Goal: Task Accomplishment & Management: Manage account settings

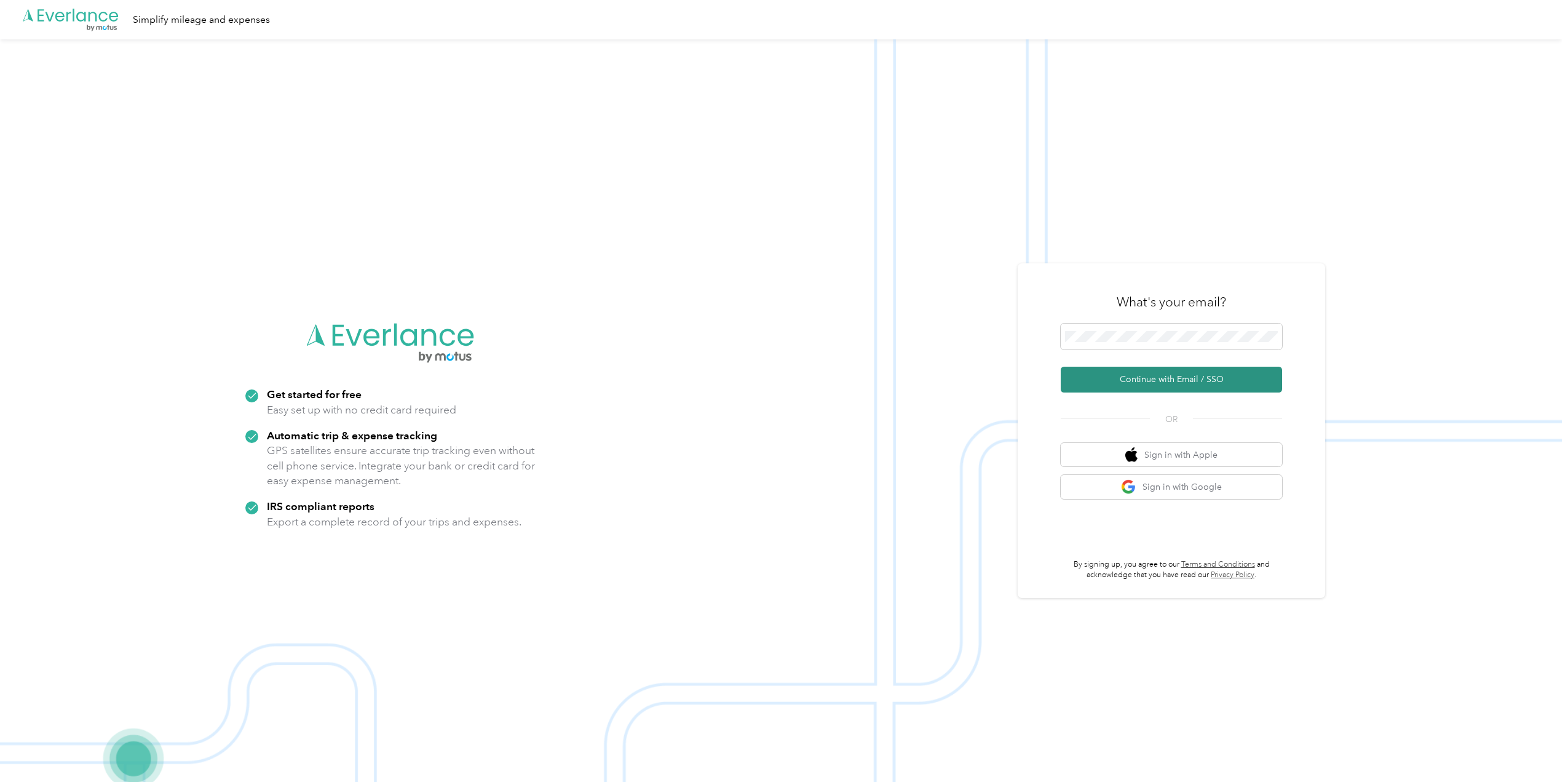
click at [1155, 378] on button "Continue with Email / SSO" at bounding box center [1171, 379] width 222 height 26
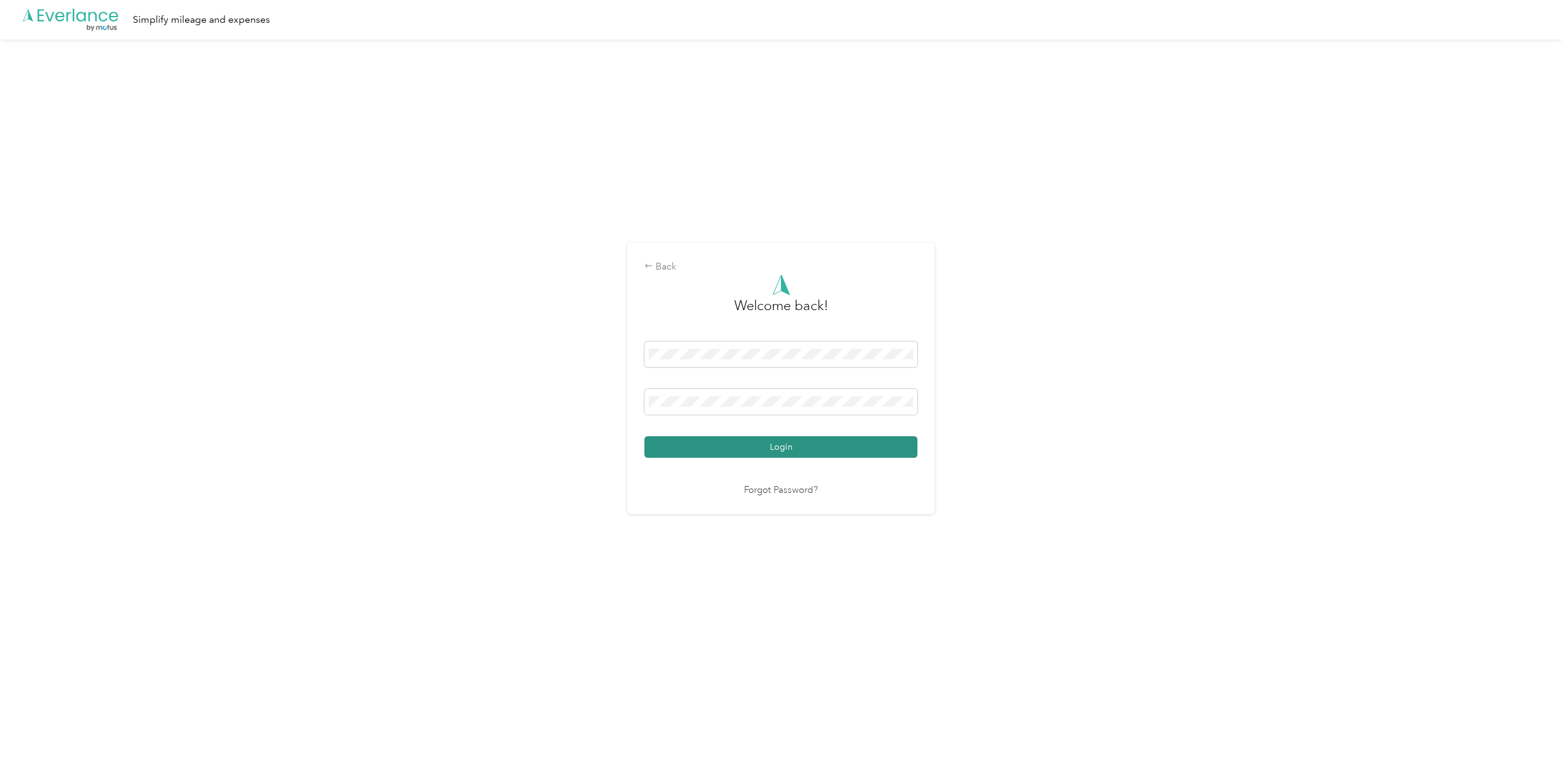
click at [807, 445] on button "Login" at bounding box center [781, 447] width 273 height 21
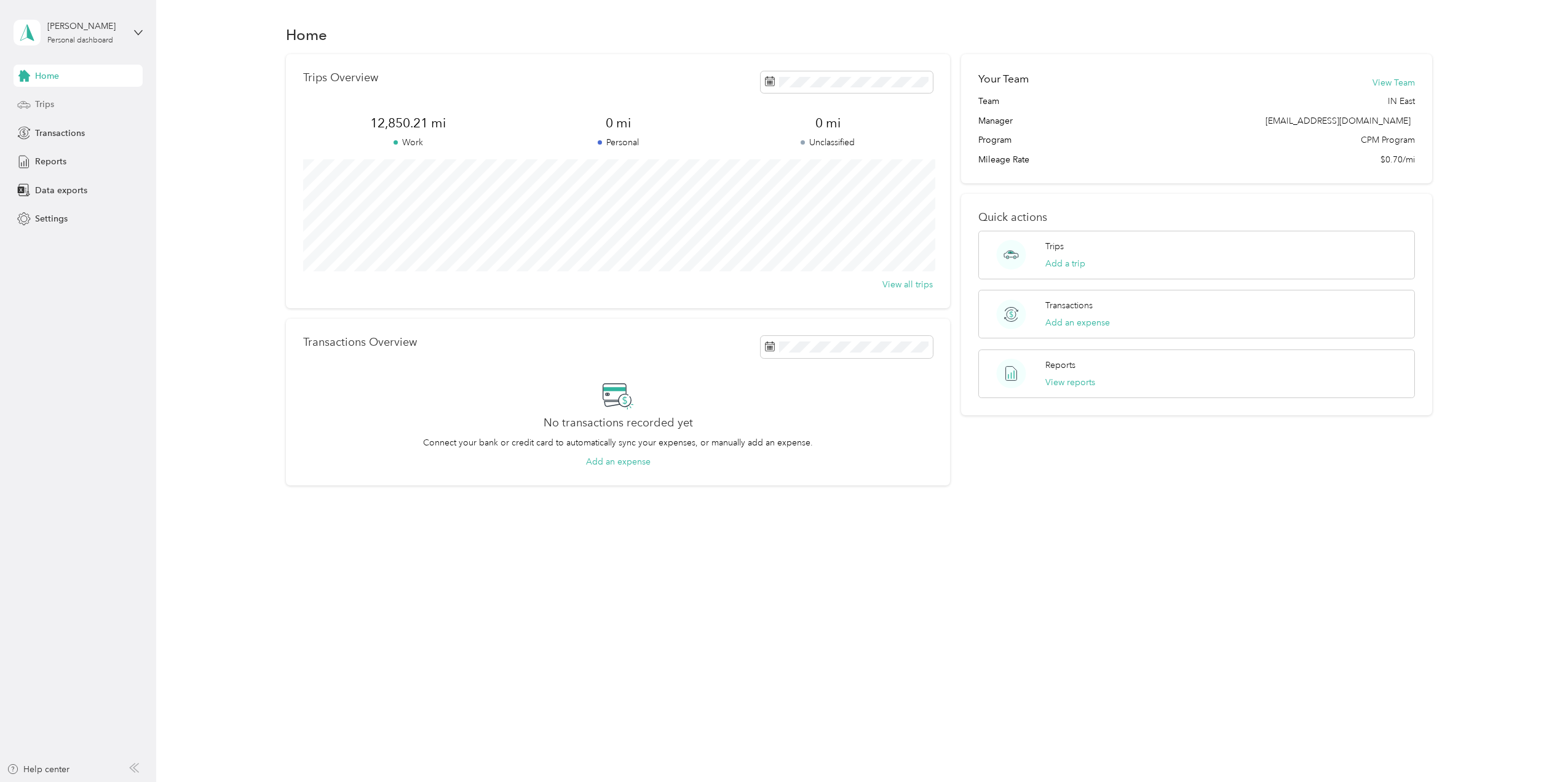
drag, startPoint x: 44, startPoint y: 104, endPoint x: 53, endPoint y: 104, distance: 9.0
click at [44, 104] on span "Trips" at bounding box center [44, 104] width 19 height 13
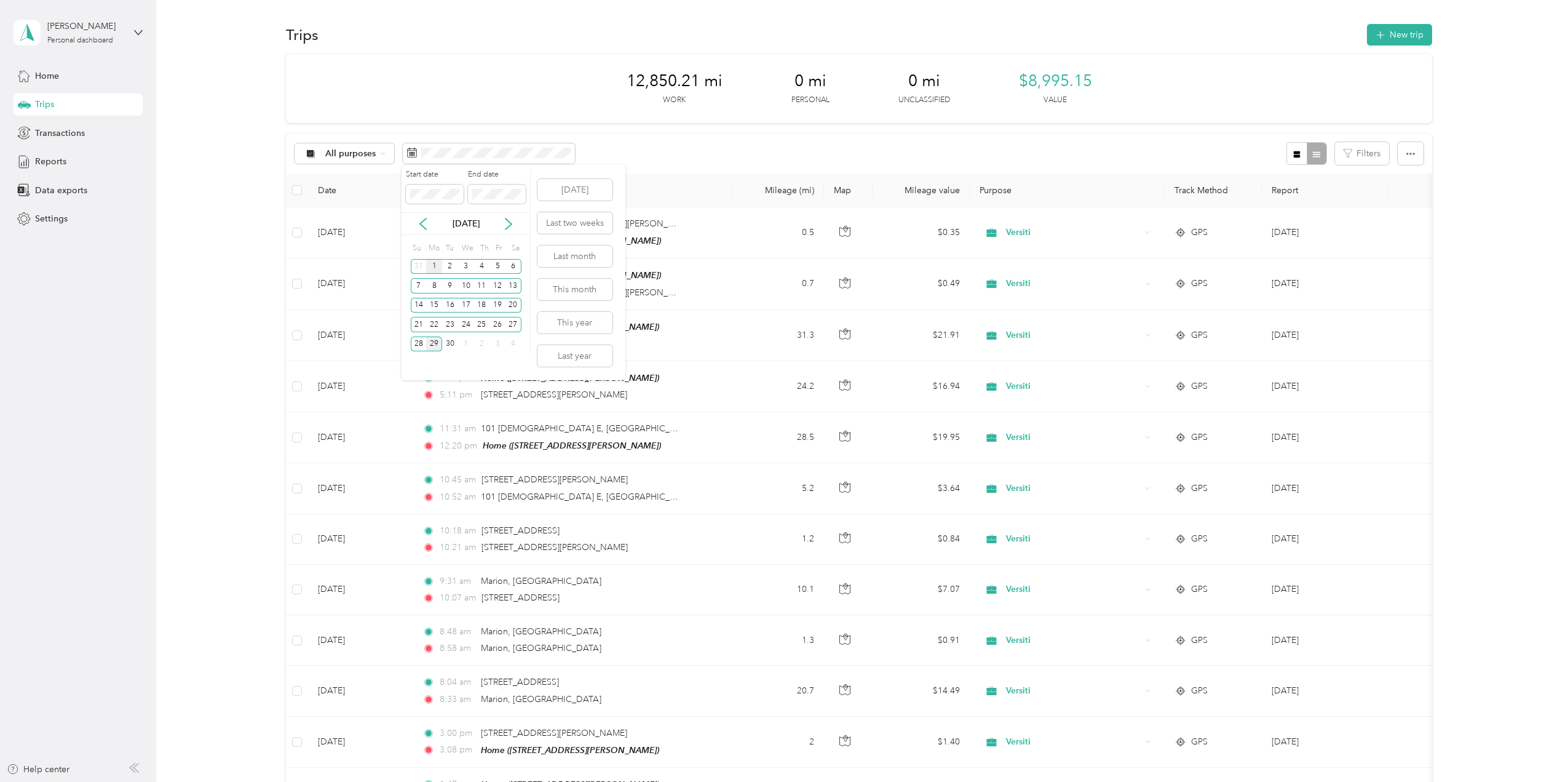
click at [429, 266] on div "1" at bounding box center [434, 267] width 16 height 15
click at [511, 267] on div "6" at bounding box center [514, 267] width 16 height 15
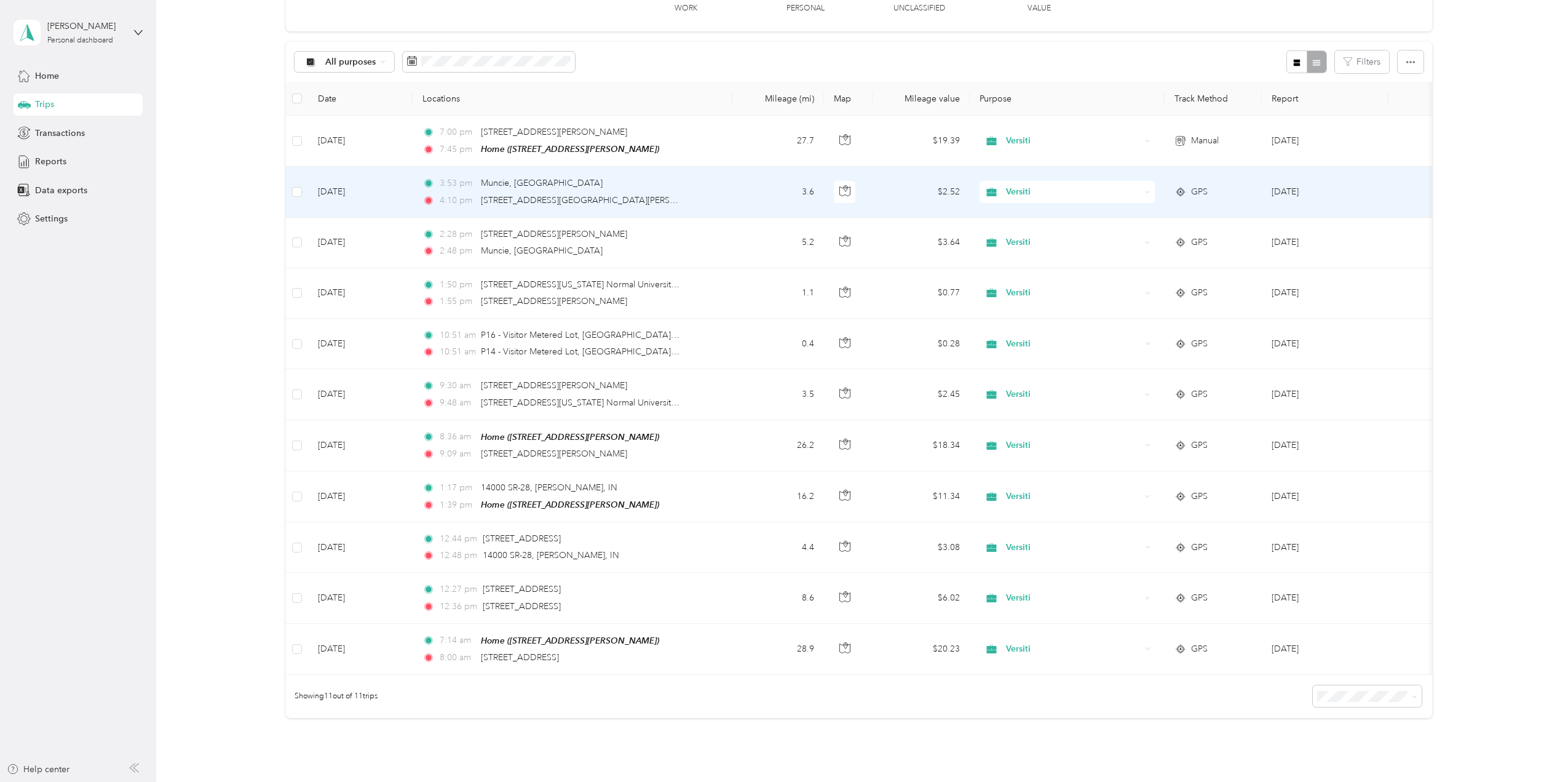
scroll to position [11, 0]
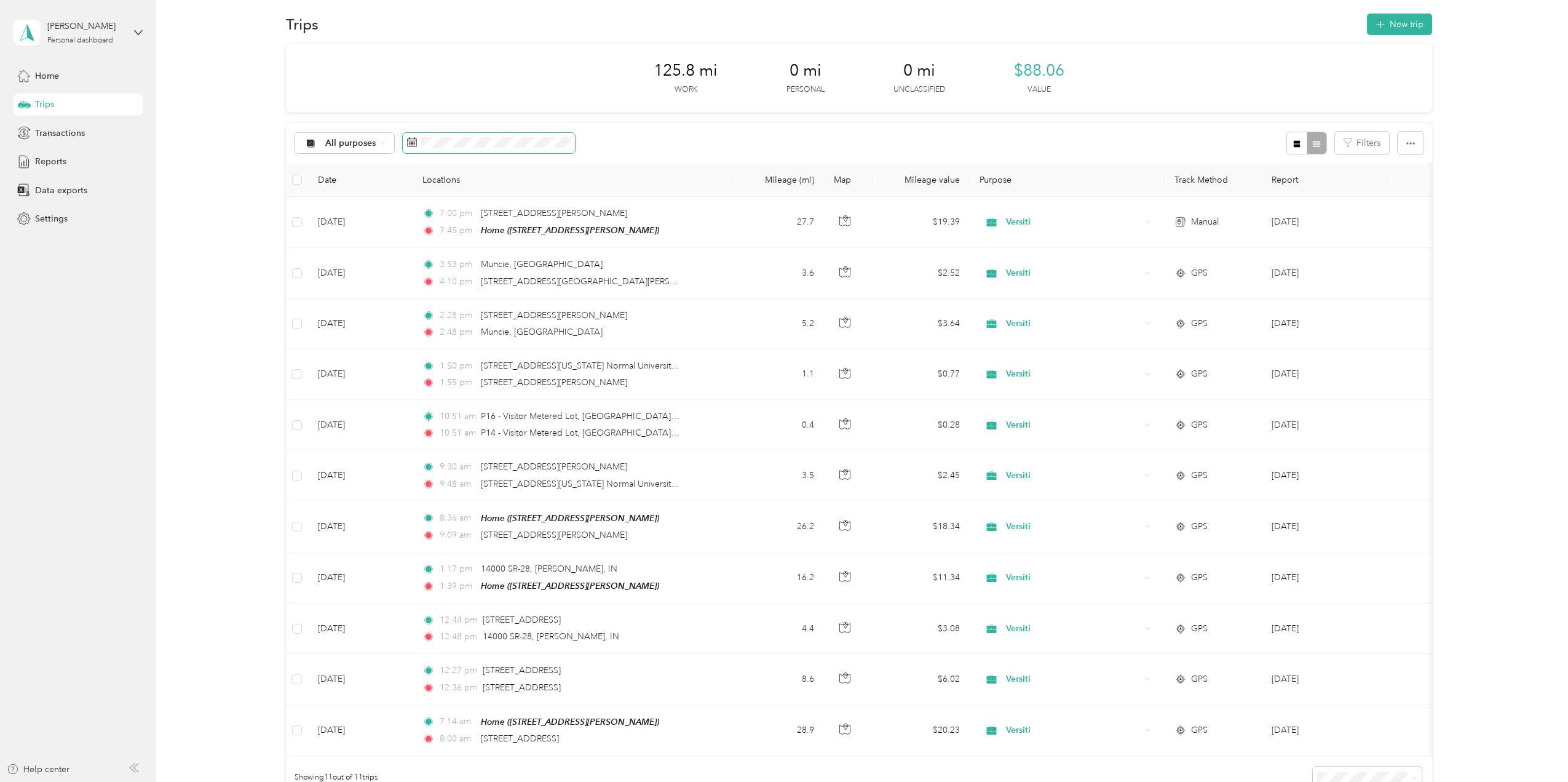
click at [448, 136] on span at bounding box center [488, 143] width 172 height 21
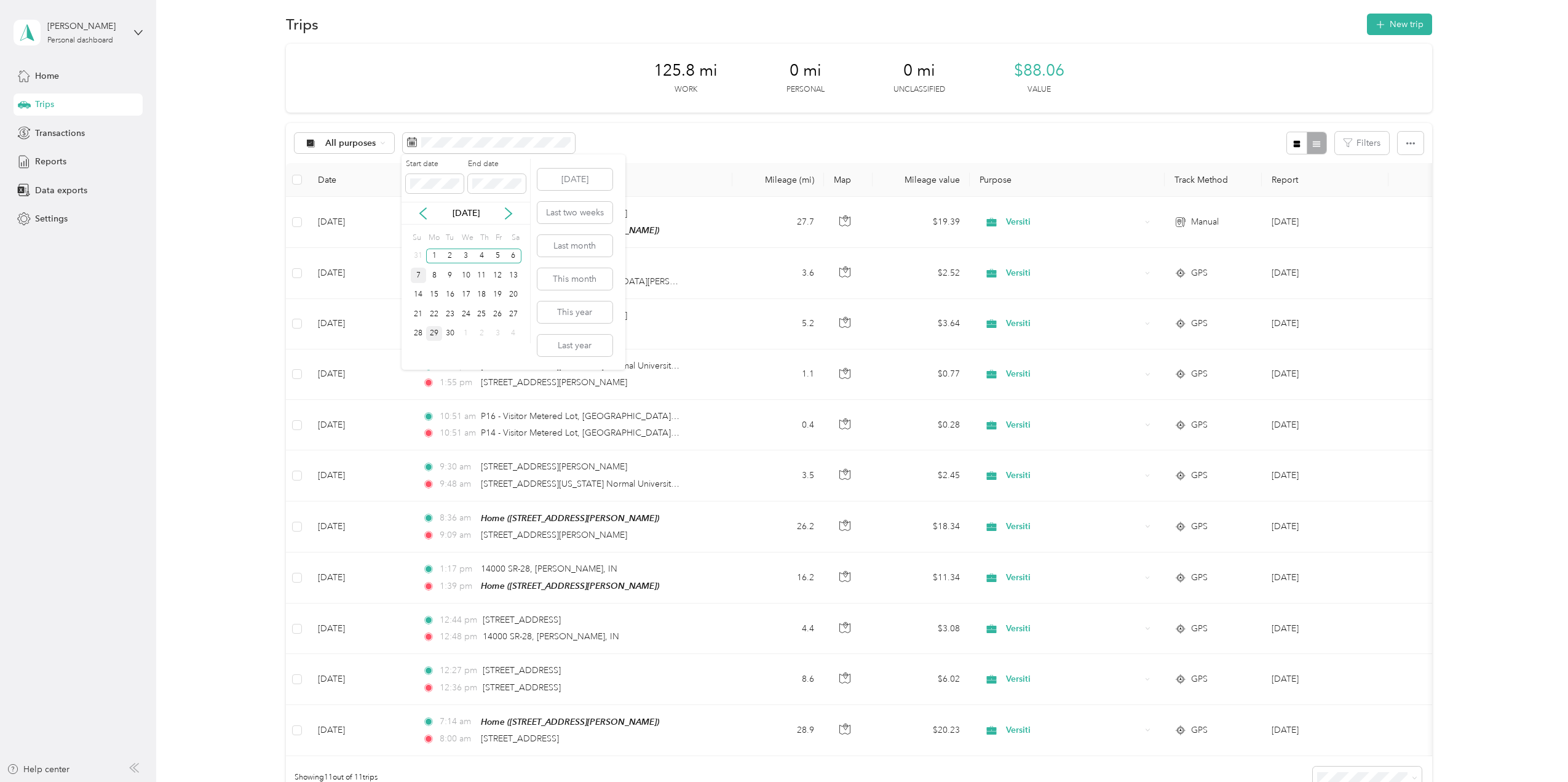
click at [418, 281] on div "7" at bounding box center [419, 276] width 16 height 15
click at [516, 278] on div "13" at bounding box center [514, 276] width 16 height 15
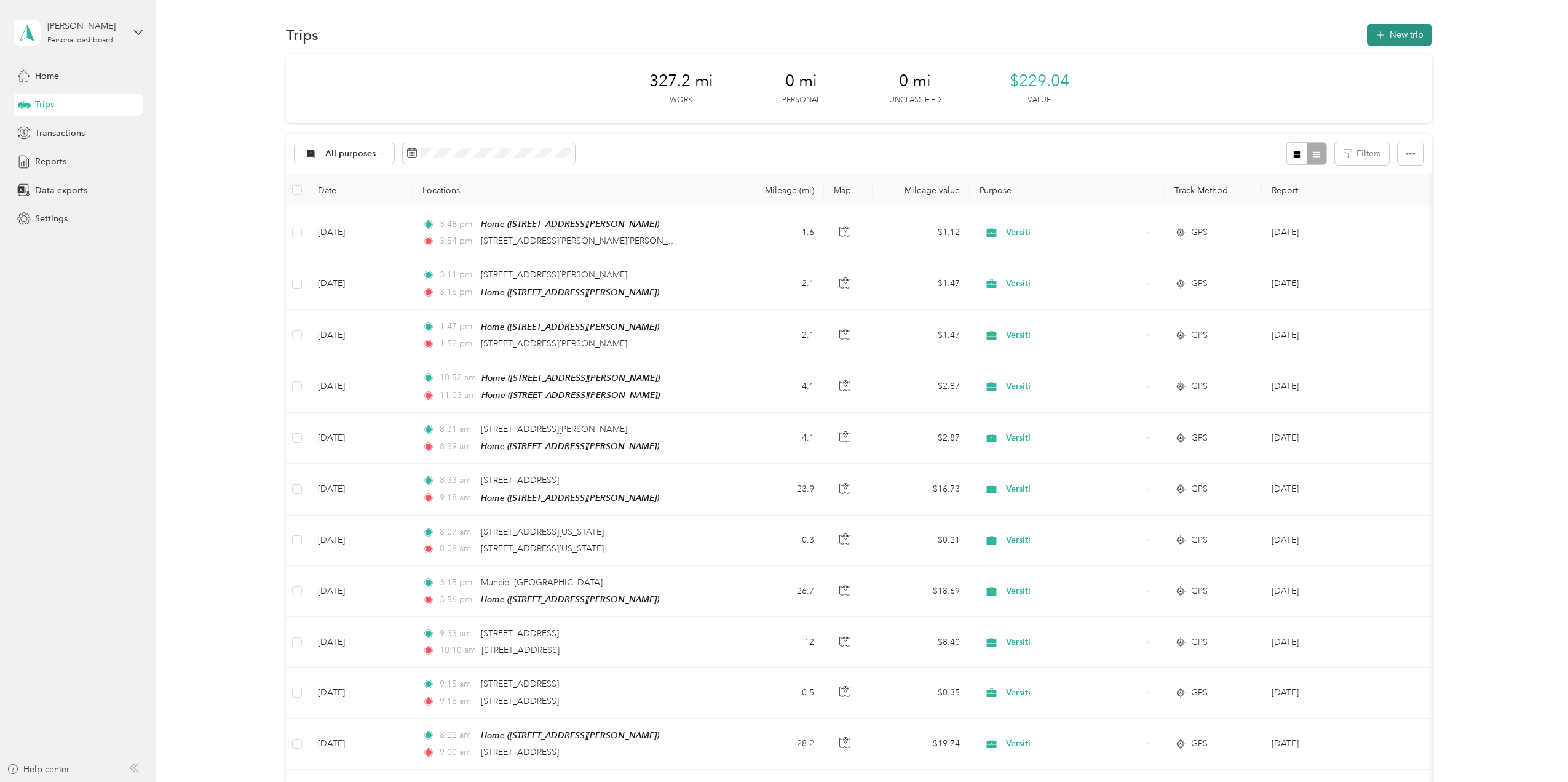
click at [1399, 36] on button "New trip" at bounding box center [1399, 35] width 65 height 21
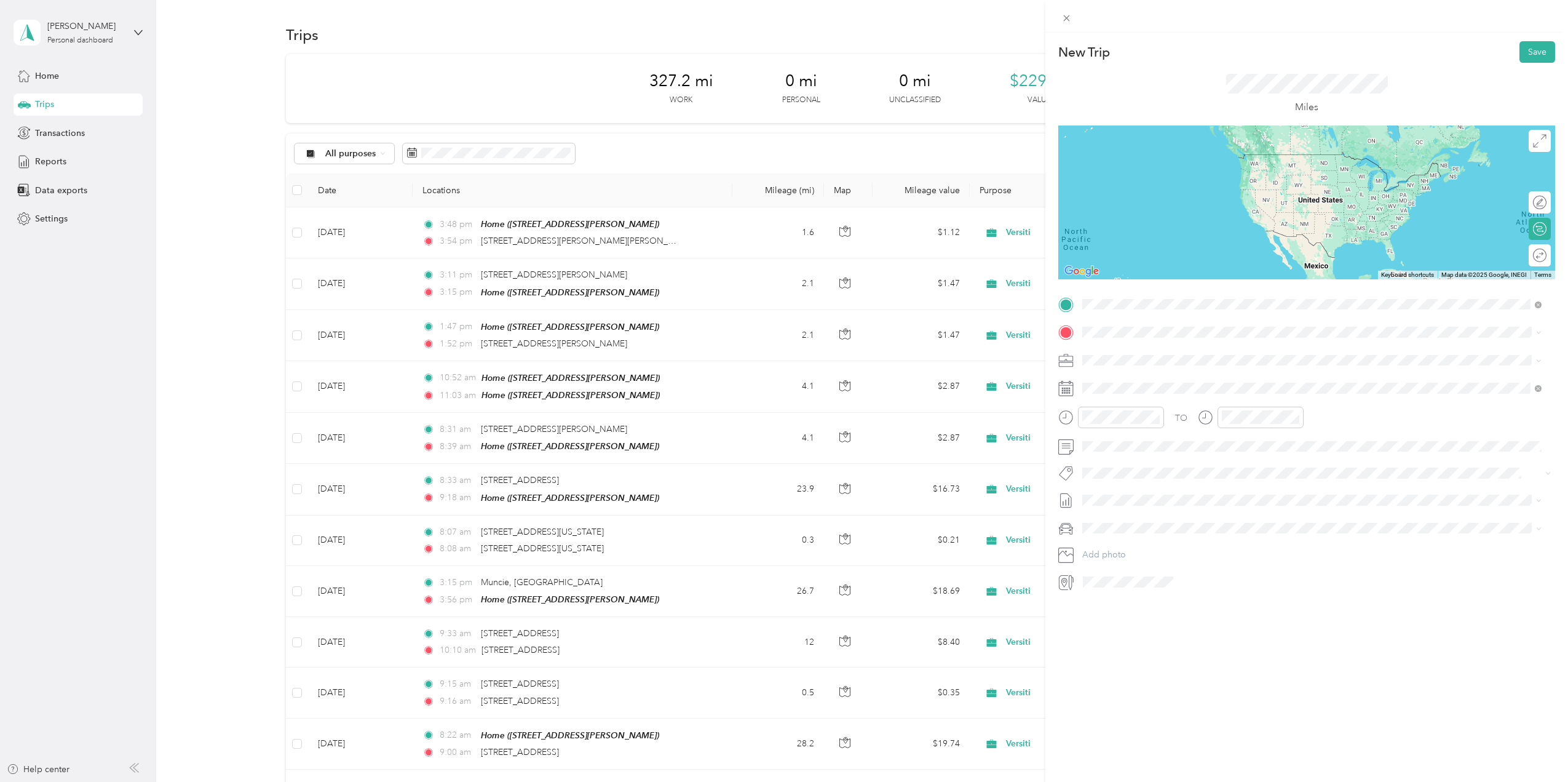
click at [1126, 354] on span "[STREET_ADDRESS][PERSON_NAME][US_STATE]" at bounding box center [1201, 348] width 192 height 11
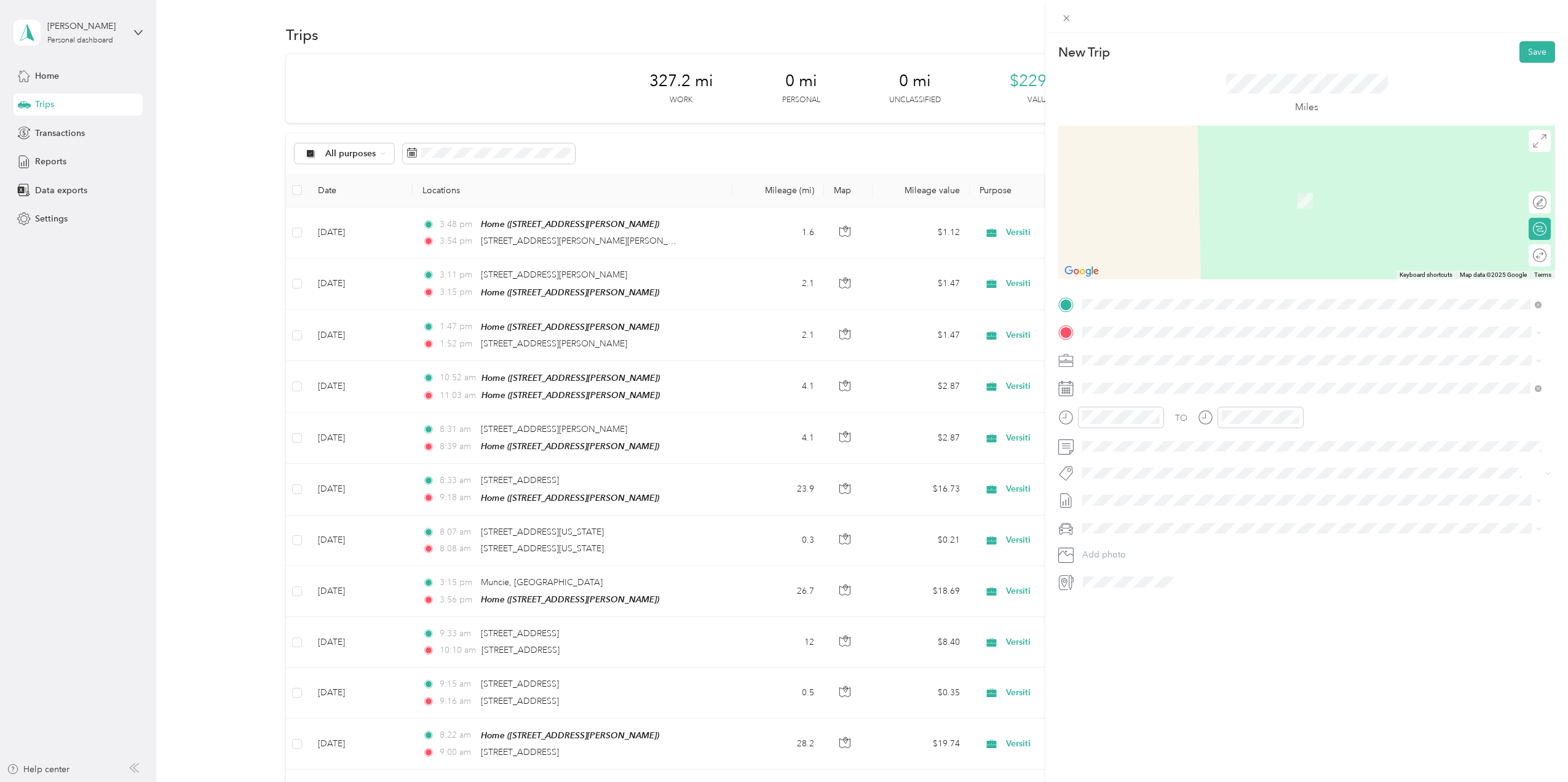
click at [1117, 376] on strong "Home" at bounding box center [1117, 377] width 24 height 11
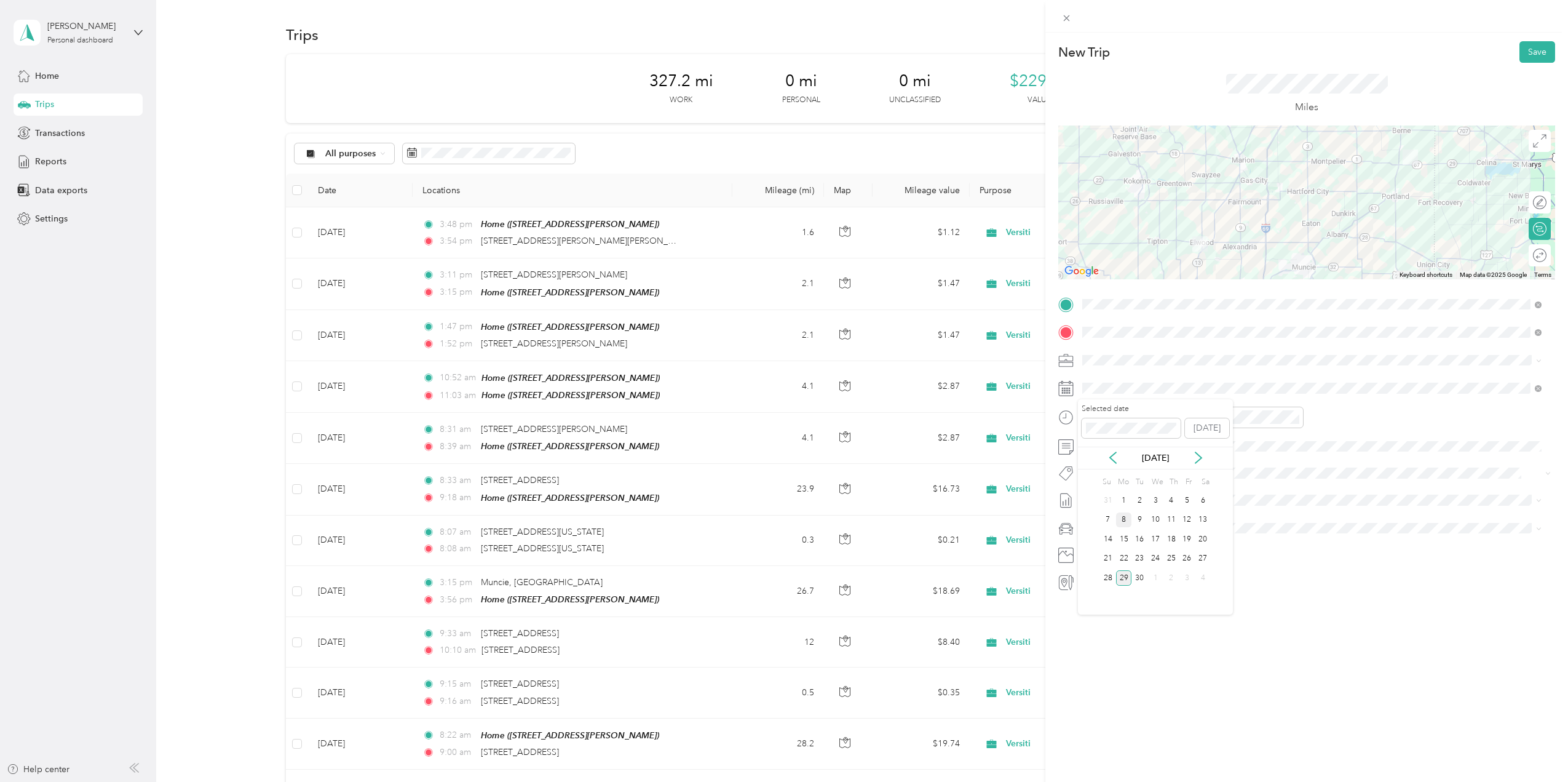
click at [1122, 517] on div "8" at bounding box center [1124, 521] width 16 height 15
click at [1127, 443] on div "00" at bounding box center [1130, 444] width 30 height 17
click at [1167, 460] on div "PM" at bounding box center [1165, 462] width 30 height 17
click at [1232, 525] on div "09" at bounding box center [1234, 526] width 30 height 17
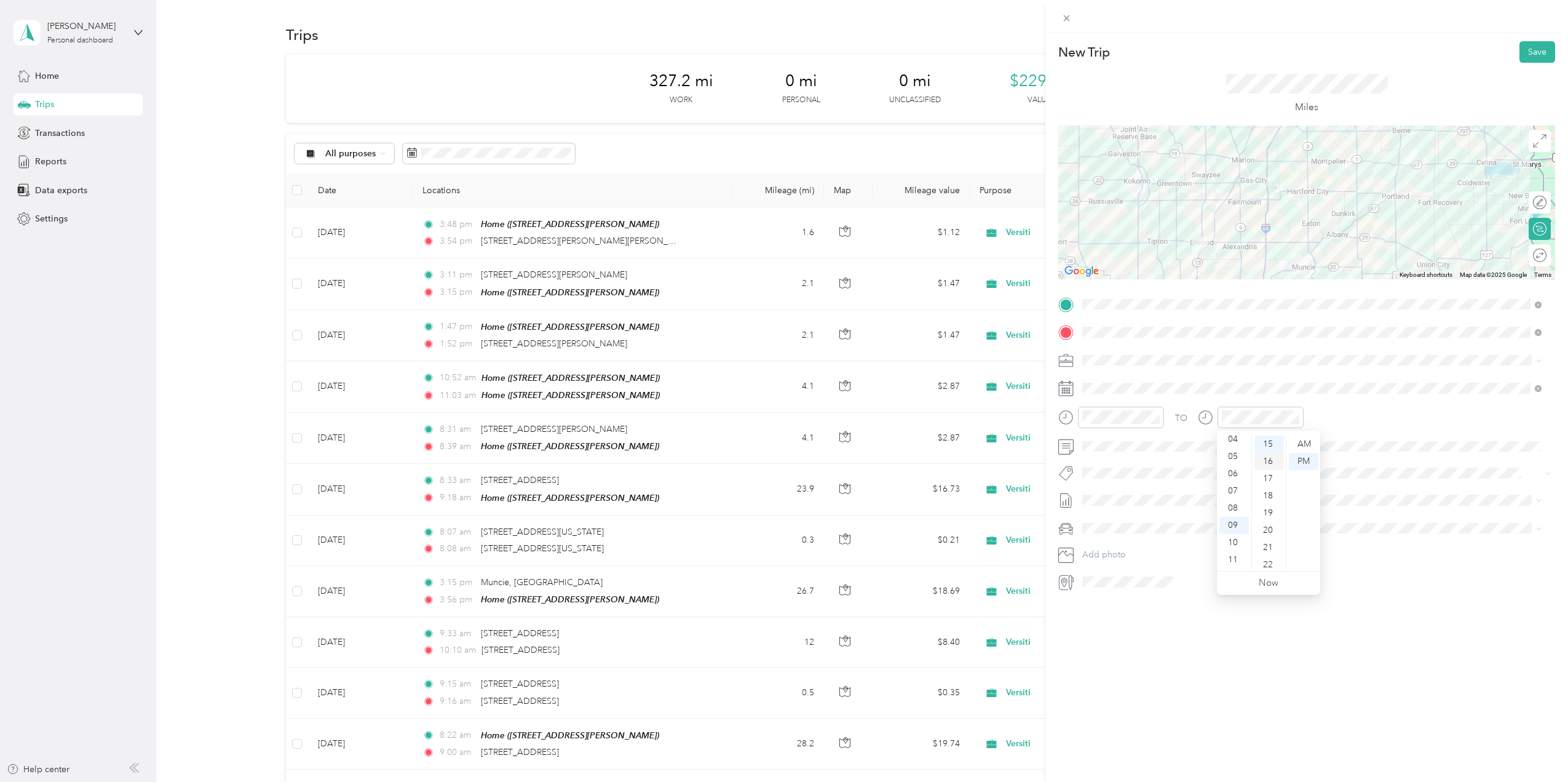
scroll to position [504, 0]
click at [1267, 456] on div "30" at bounding box center [1269, 457] width 30 height 17
click at [1305, 459] on div "PM" at bounding box center [1304, 462] width 30 height 17
click at [1532, 51] on button "Save" at bounding box center [1537, 52] width 36 height 21
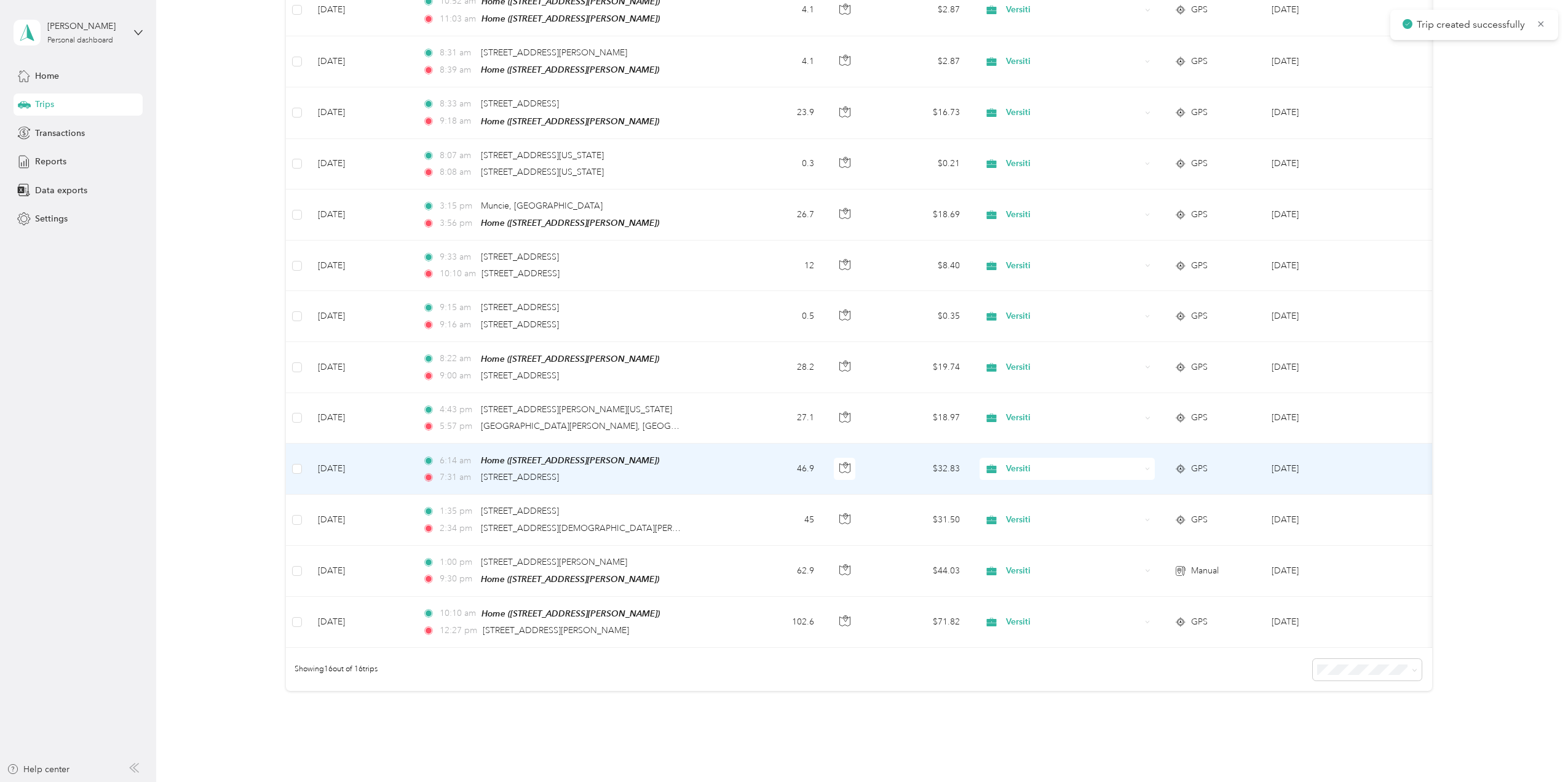
scroll to position [458, 0]
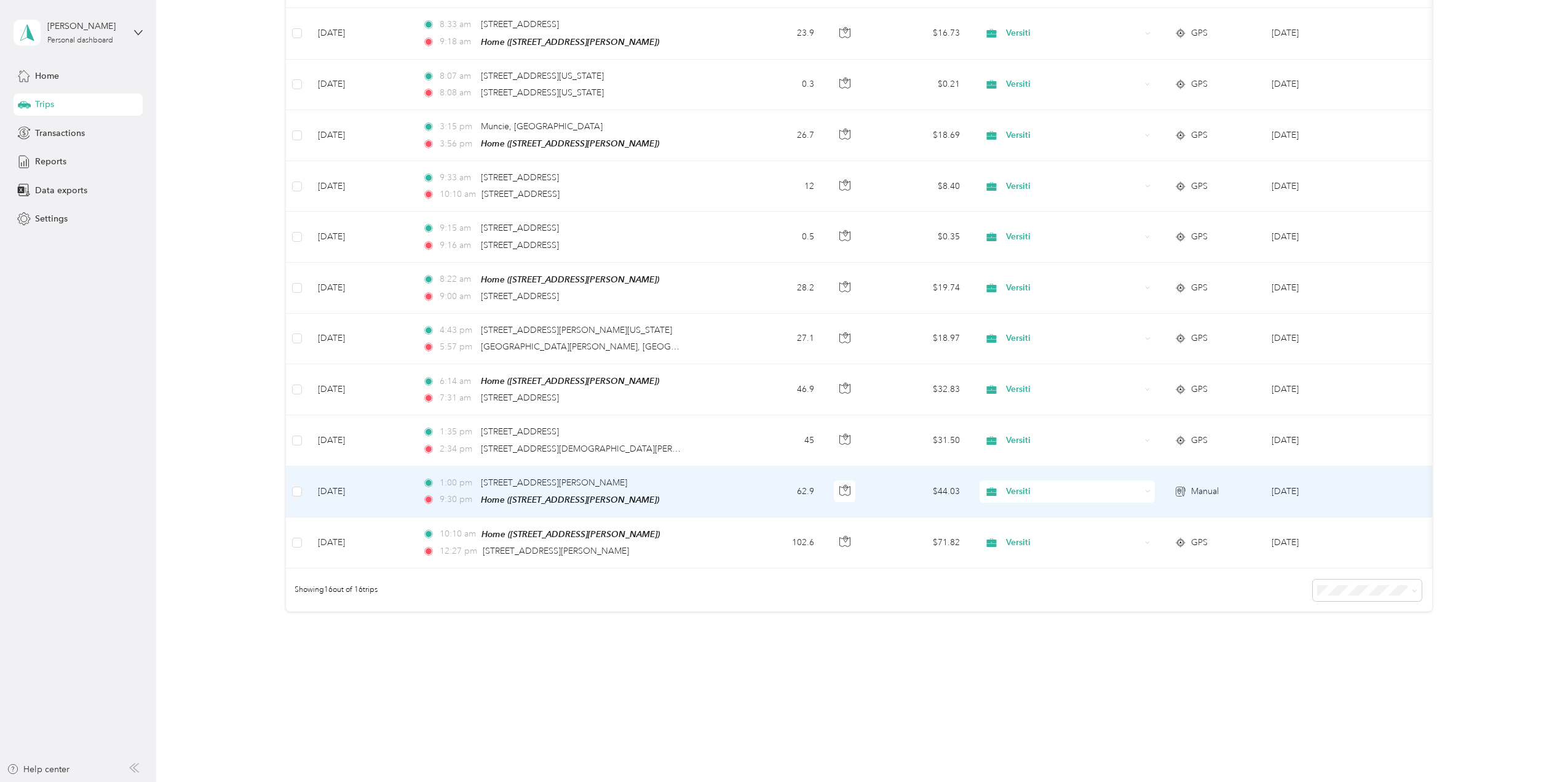
click at [354, 484] on td "[DATE]" at bounding box center [361, 492] width 104 height 51
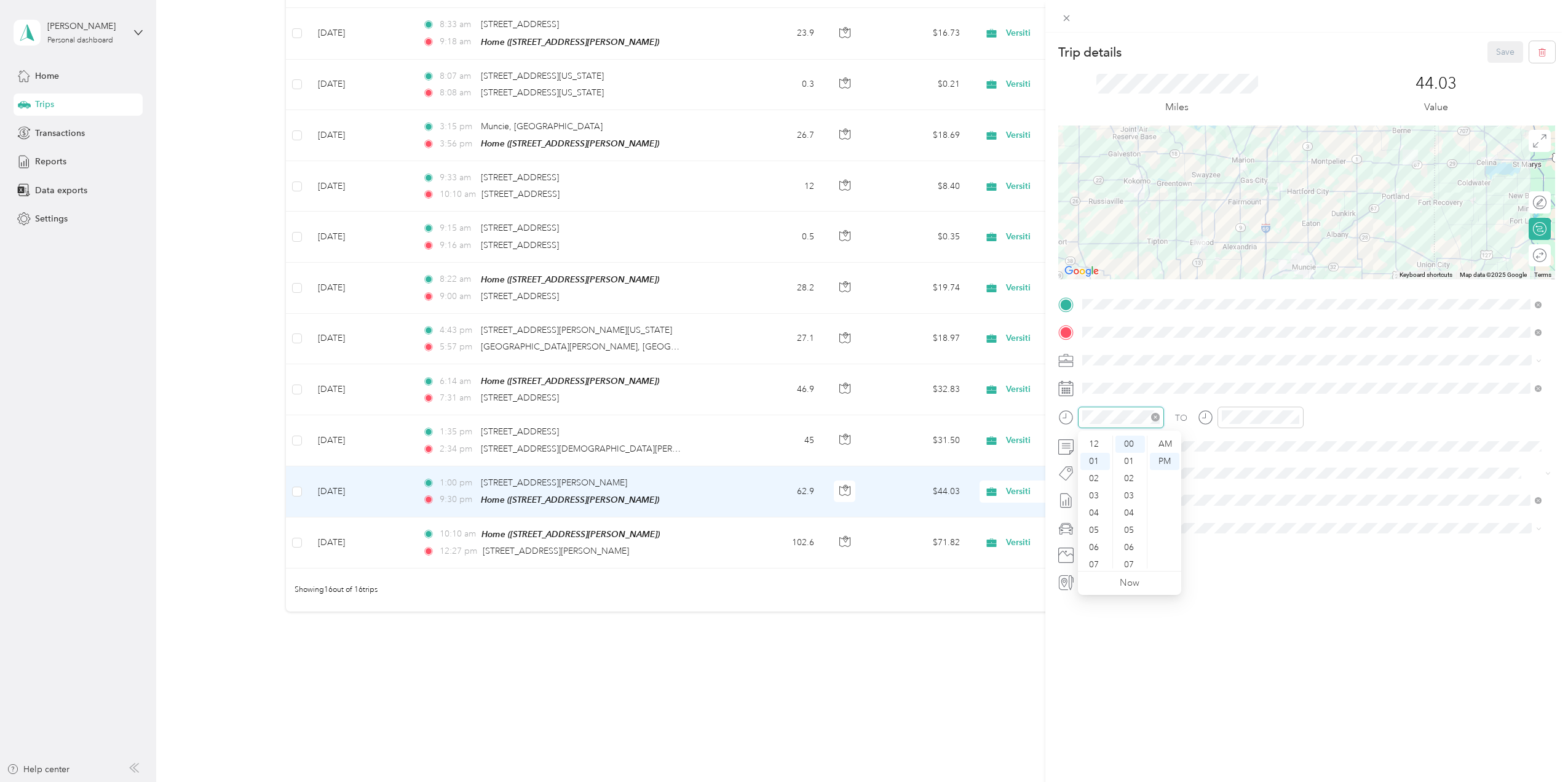
scroll to position [17, 0]
click at [1095, 558] on div "08" at bounding box center [1095, 565] width 30 height 17
click at [1131, 443] on div "00" at bounding box center [1130, 444] width 30 height 17
click at [1157, 458] on div "PM" at bounding box center [1165, 462] width 30 height 17
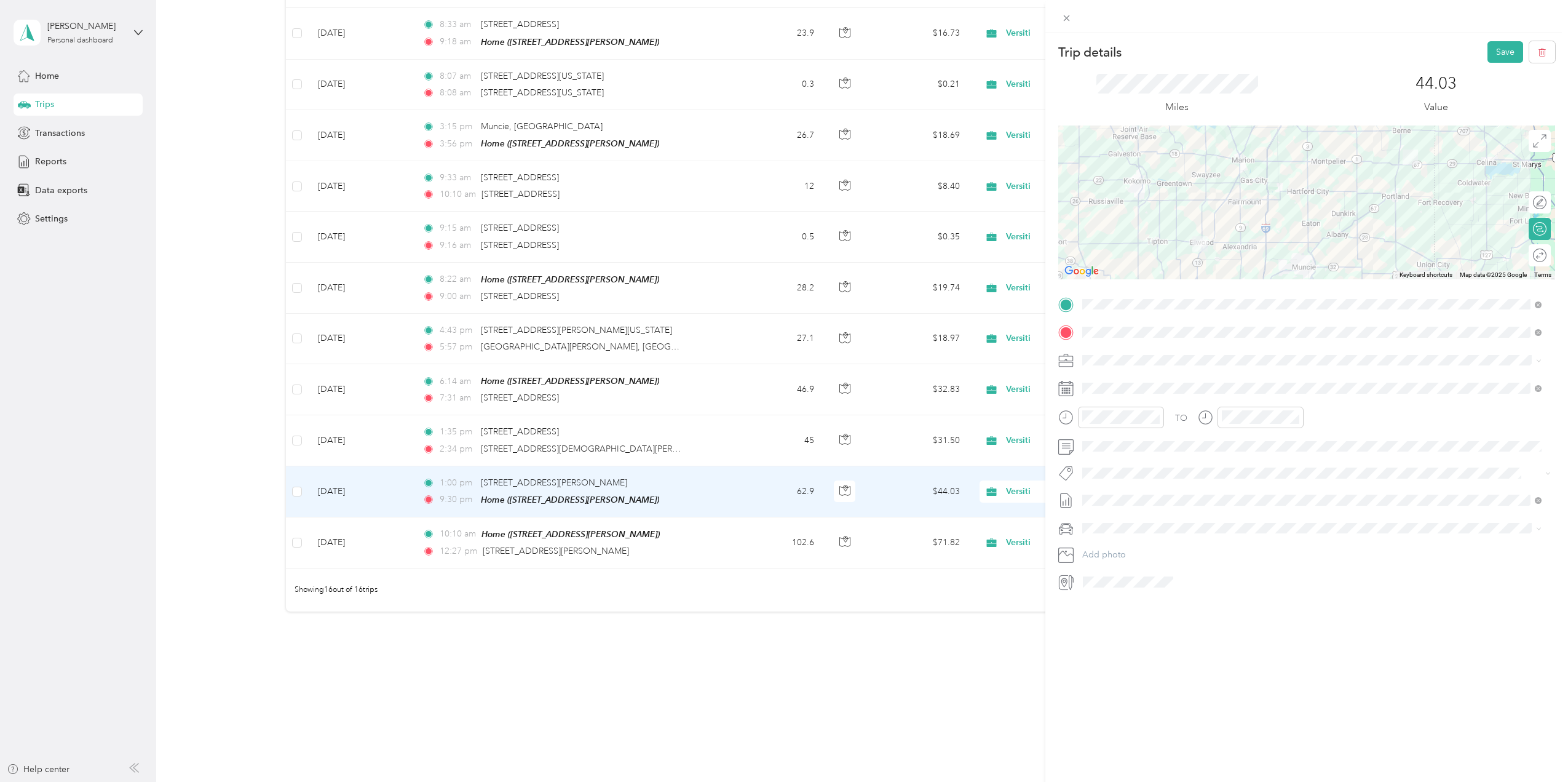
click at [1491, 40] on div "Trip details Save This trip cannot be edited because it is either under review,…" at bounding box center [1307, 424] width 522 height 782
click at [1489, 50] on button "Save" at bounding box center [1505, 52] width 36 height 21
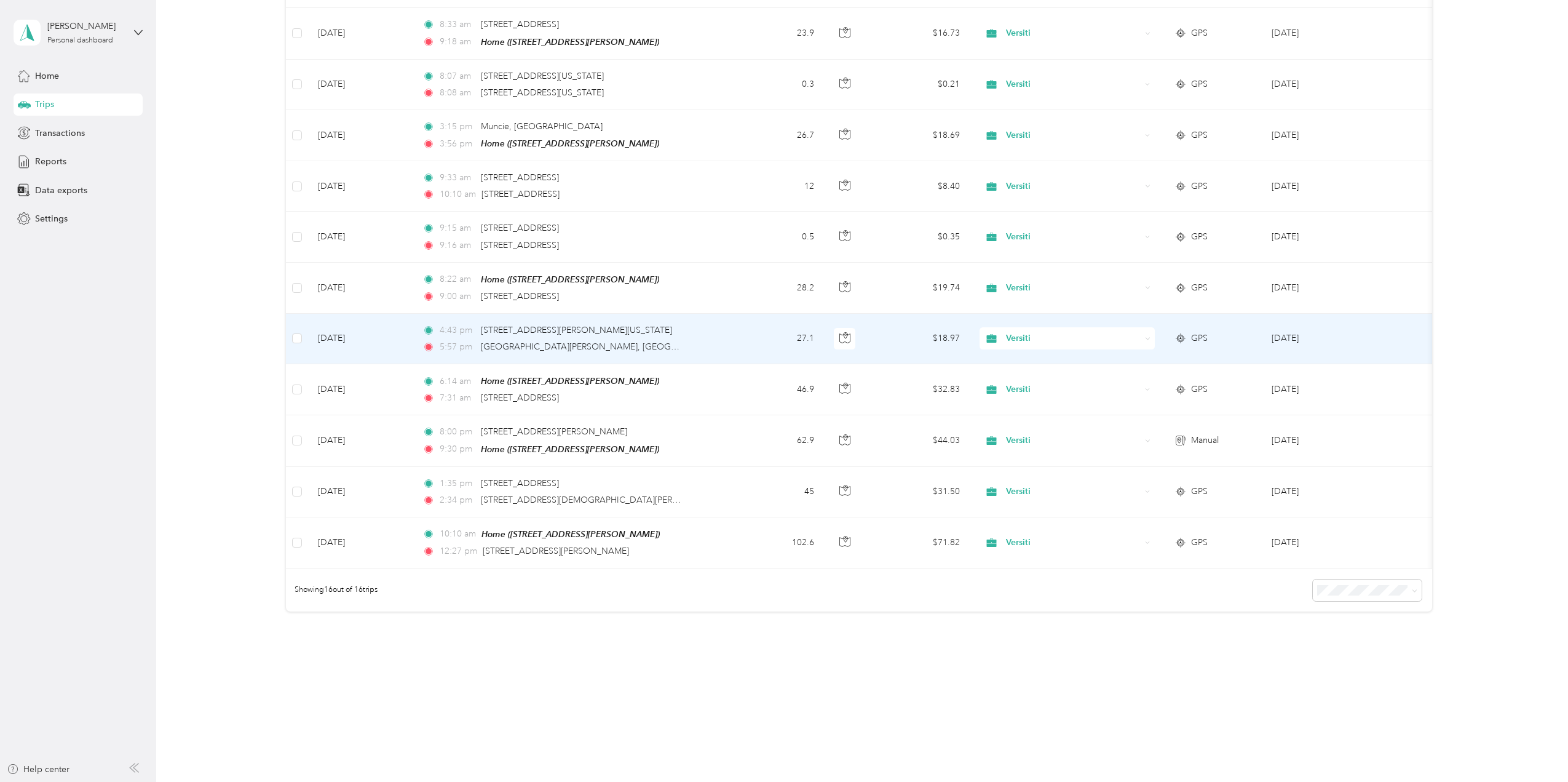
click at [388, 323] on td "[DATE]" at bounding box center [361, 339] width 104 height 50
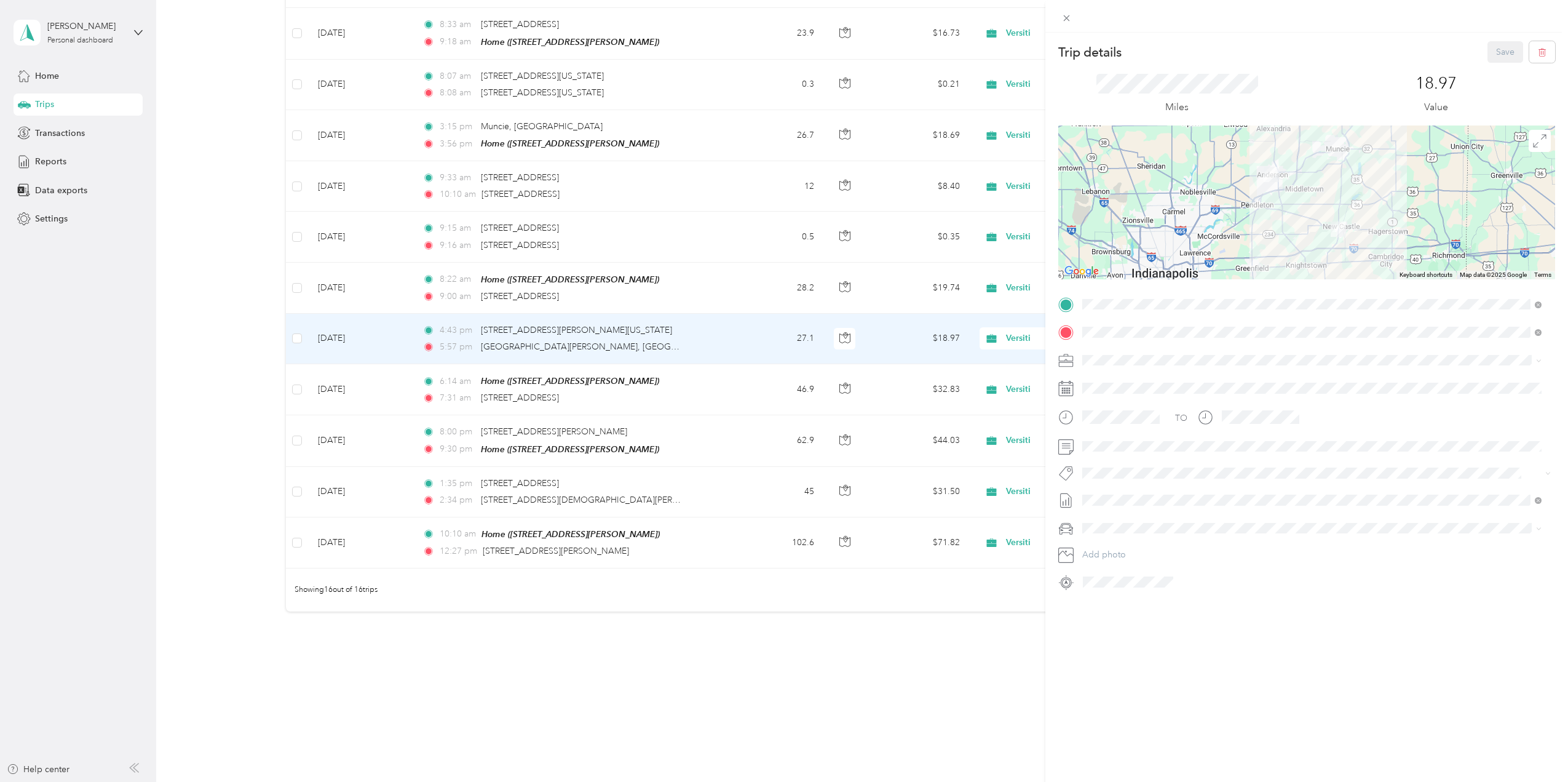
click at [1134, 391] on span "[STREET_ADDRESS]" at bounding box center [1144, 394] width 78 height 11
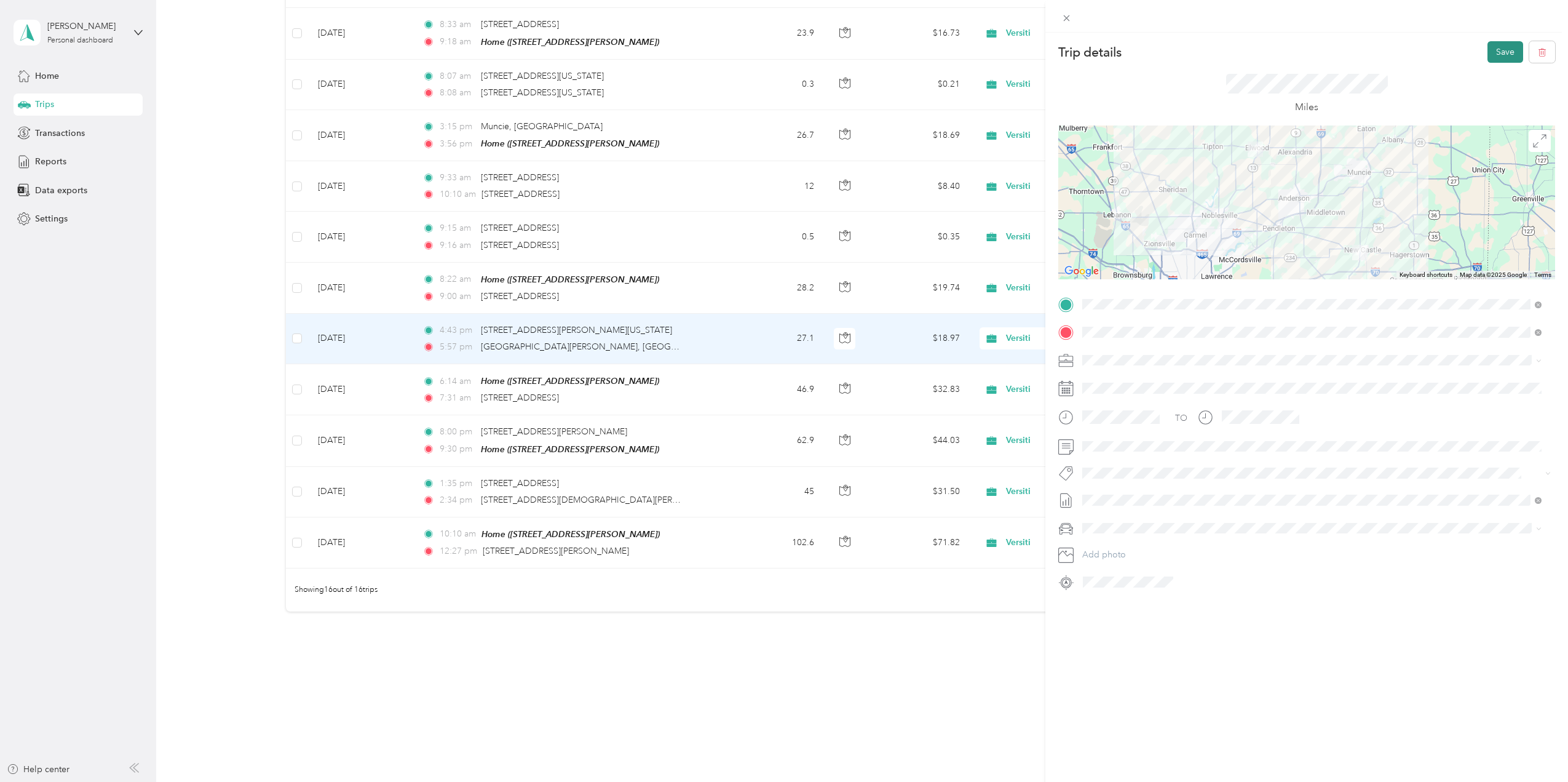
click at [1488, 46] on button "Save" at bounding box center [1505, 52] width 36 height 21
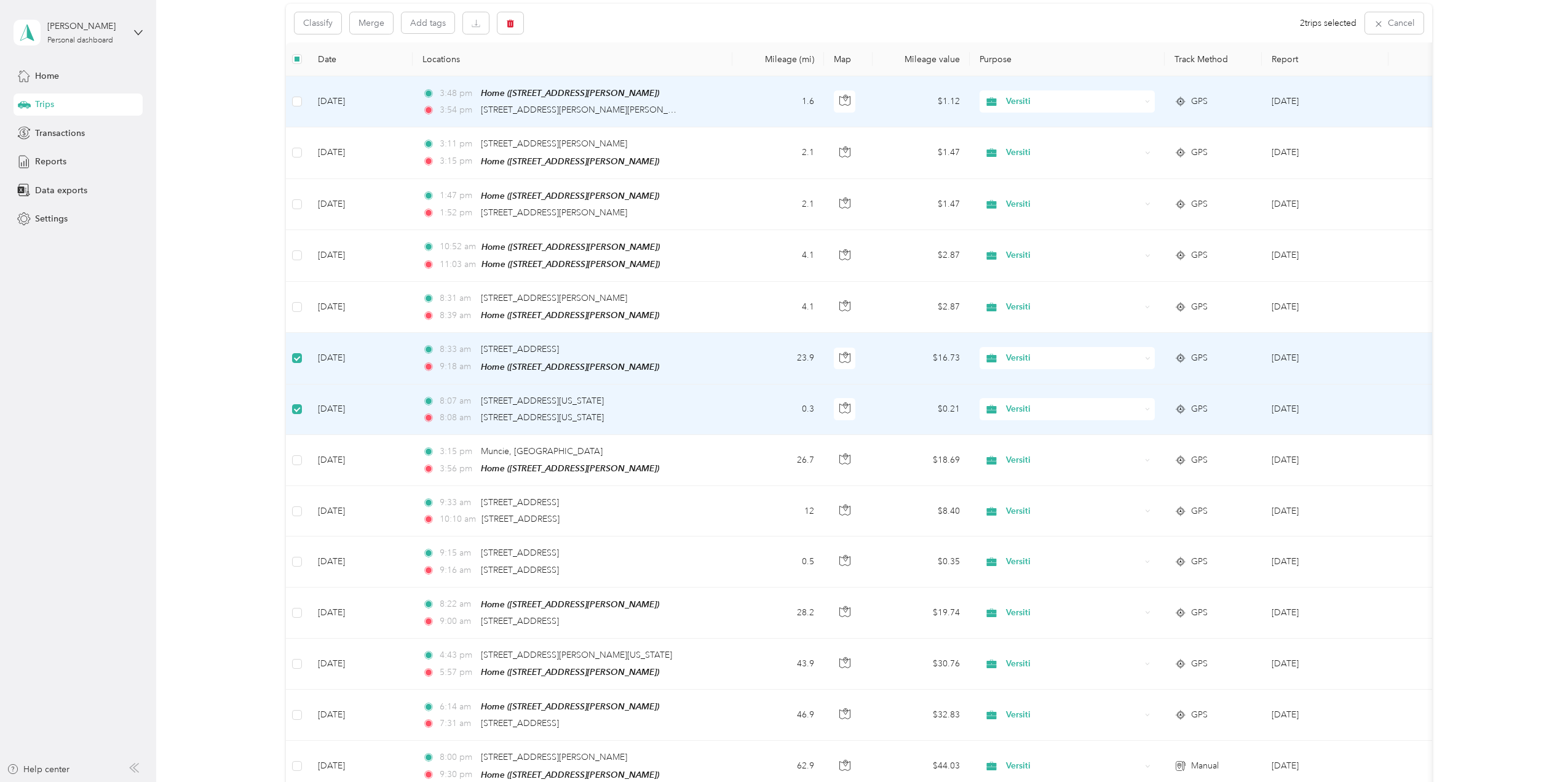
scroll to position [87, 0]
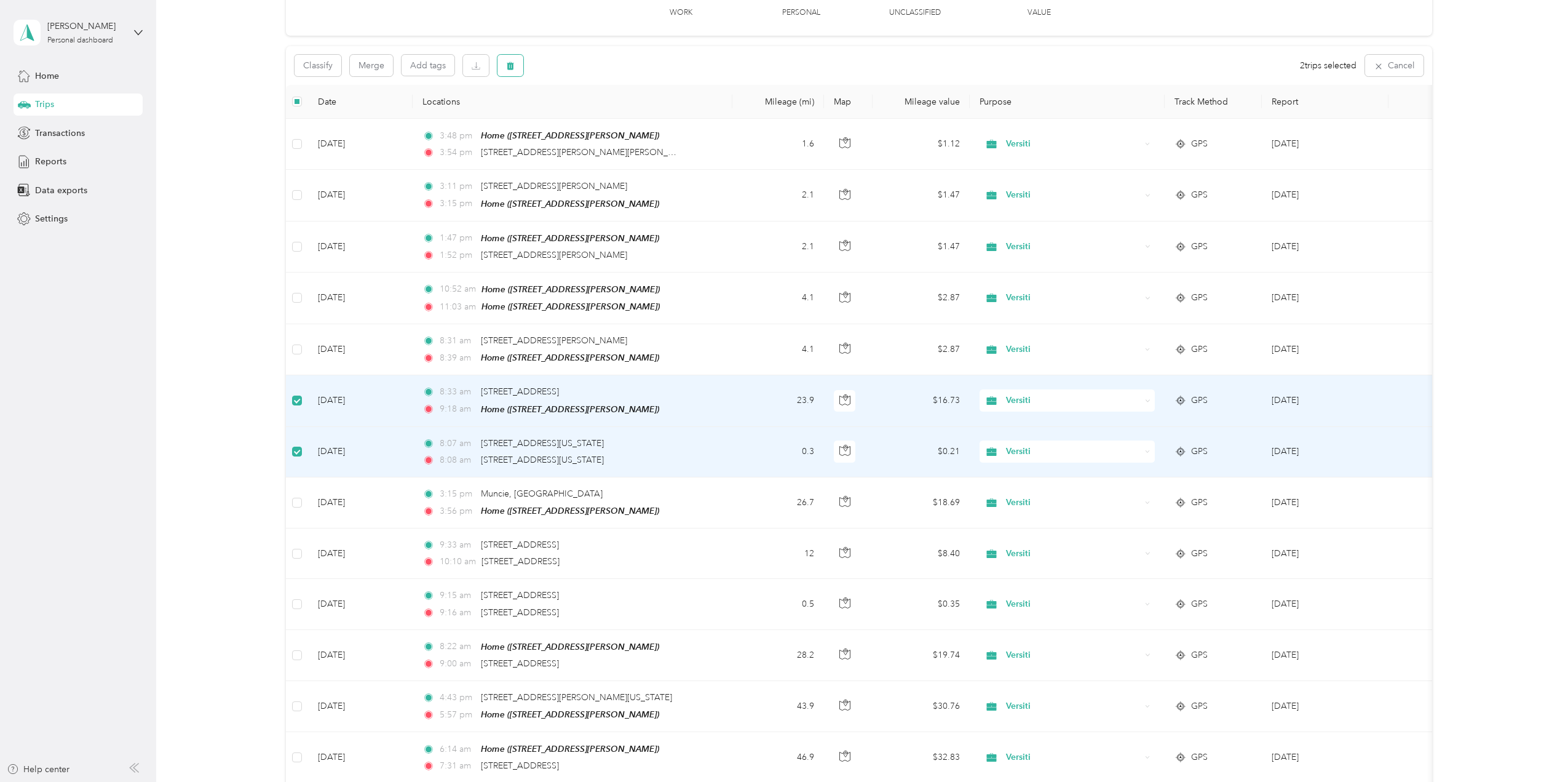
click at [506, 64] on icon "button" at bounding box center [510, 66] width 9 height 9
click at [597, 117] on button "Yes" at bounding box center [602, 117] width 24 height 19
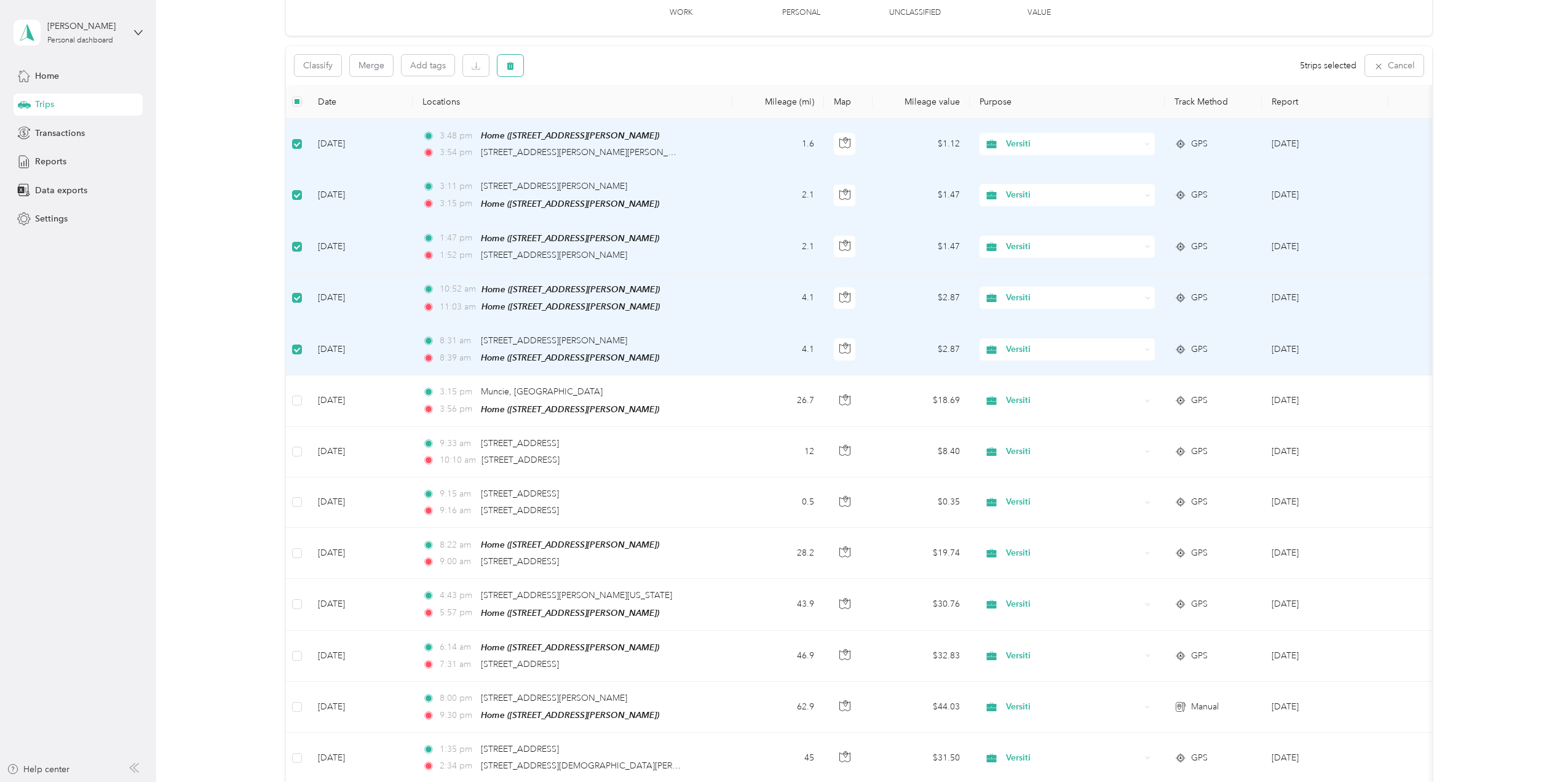
click at [510, 64] on icon "button" at bounding box center [511, 66] width 8 height 8
click at [599, 114] on button "Yes" at bounding box center [602, 117] width 24 height 19
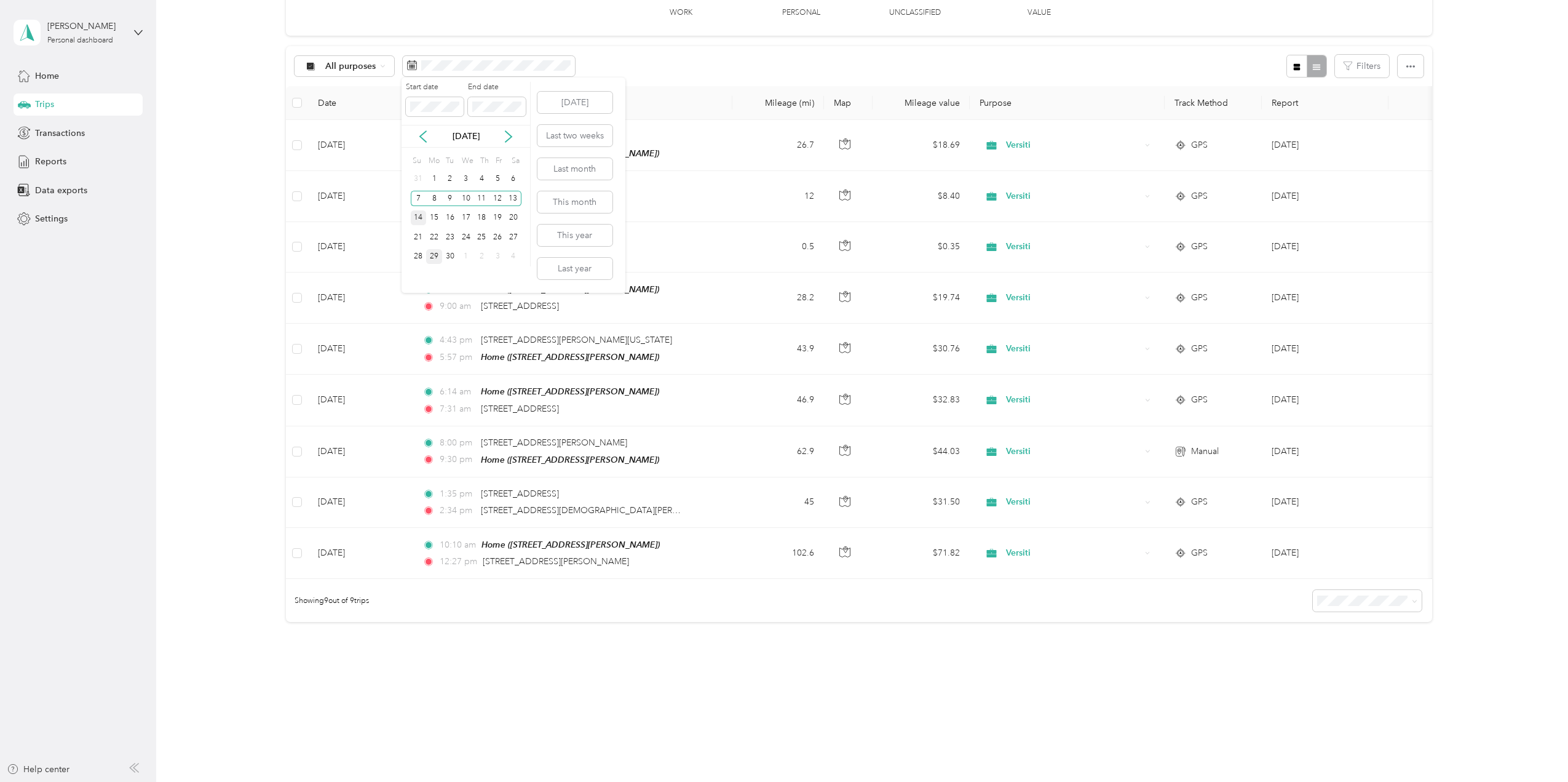
click at [420, 214] on div "14" at bounding box center [419, 218] width 16 height 15
click at [513, 221] on div "20" at bounding box center [514, 218] width 16 height 15
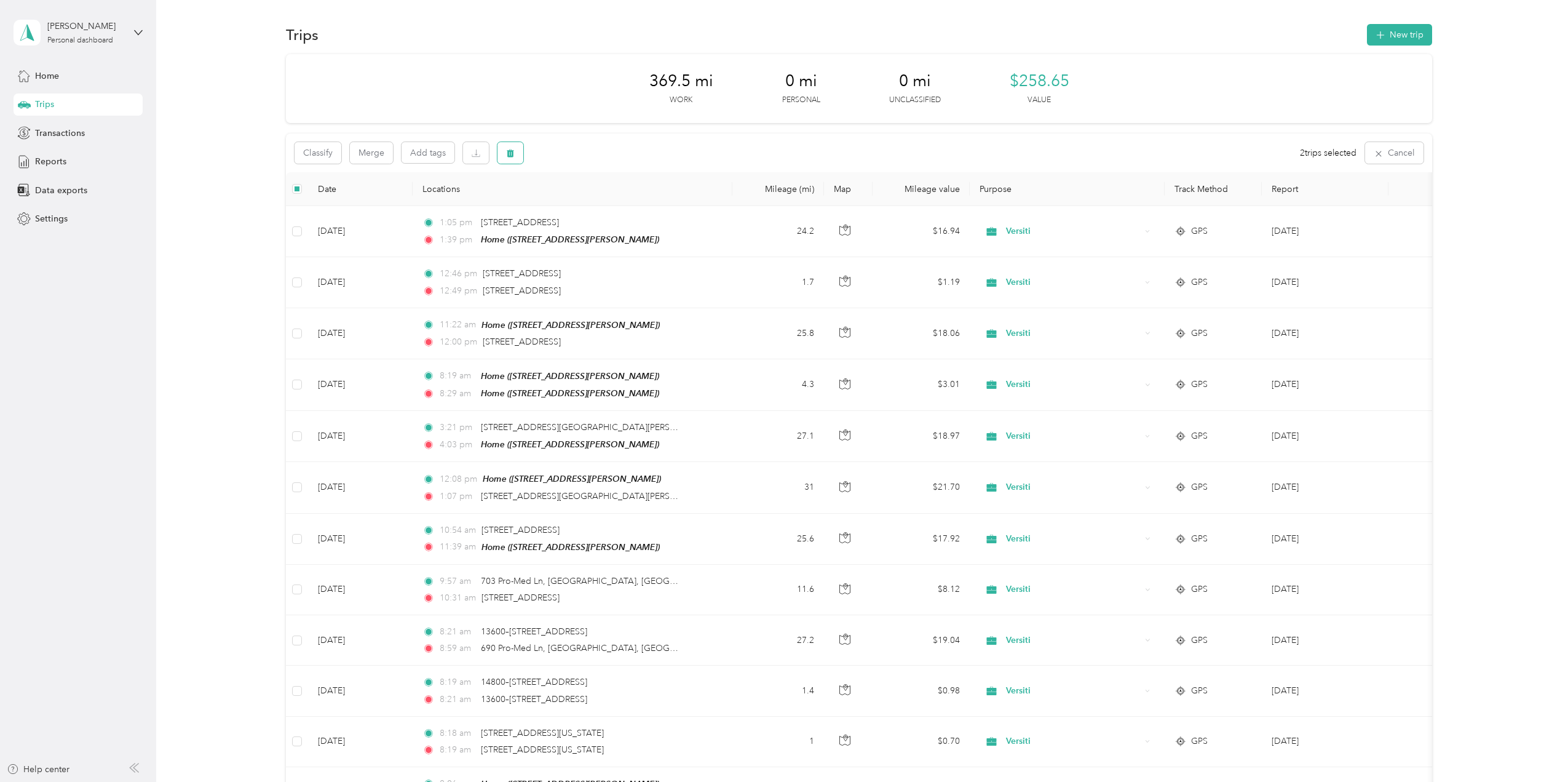
click at [508, 151] on icon "button" at bounding box center [511, 154] width 8 height 8
click at [604, 198] on button "Yes" at bounding box center [602, 204] width 24 height 19
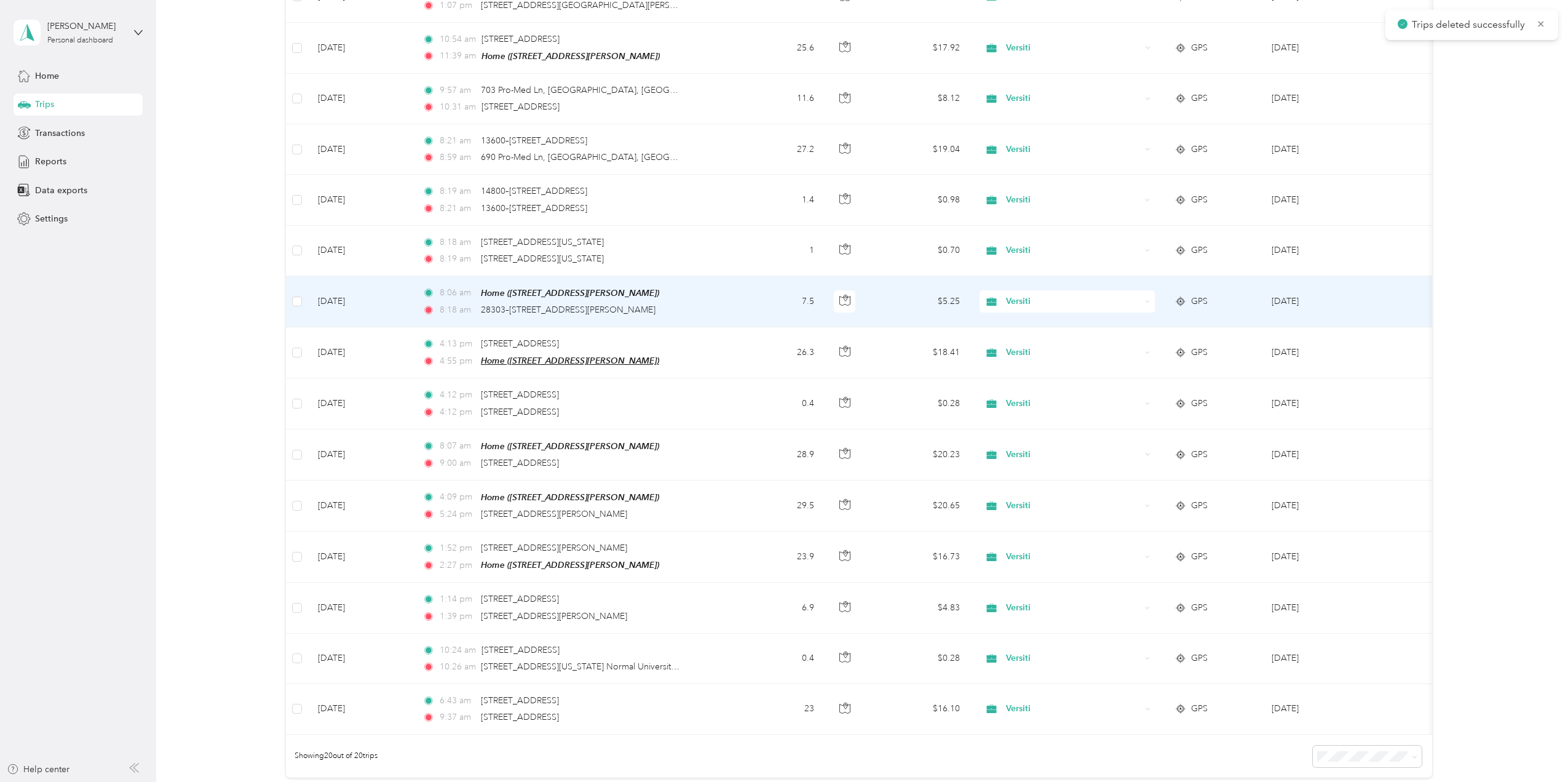
scroll to position [660, 0]
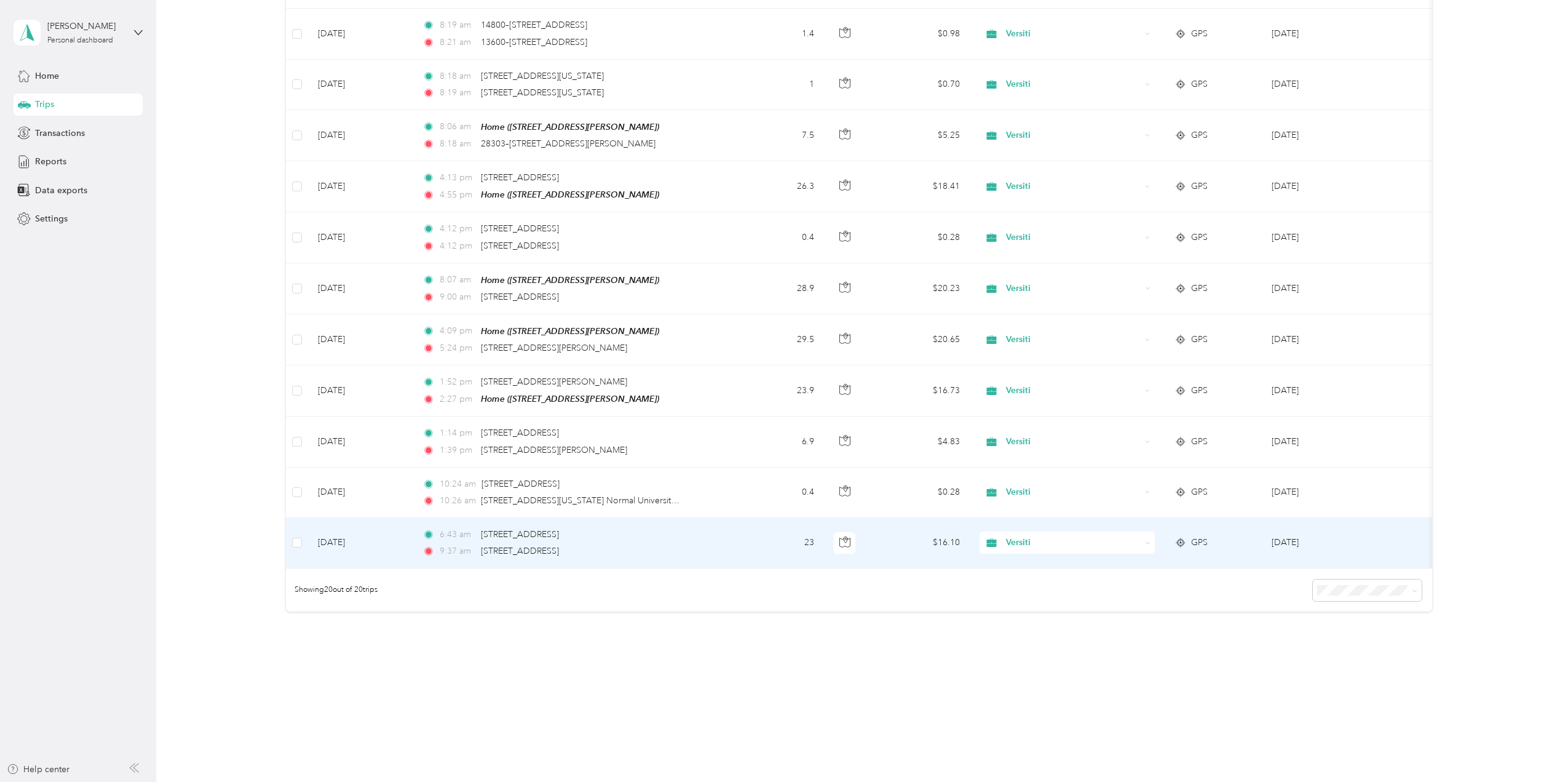
click at [357, 536] on td "[DATE]" at bounding box center [361, 543] width 104 height 50
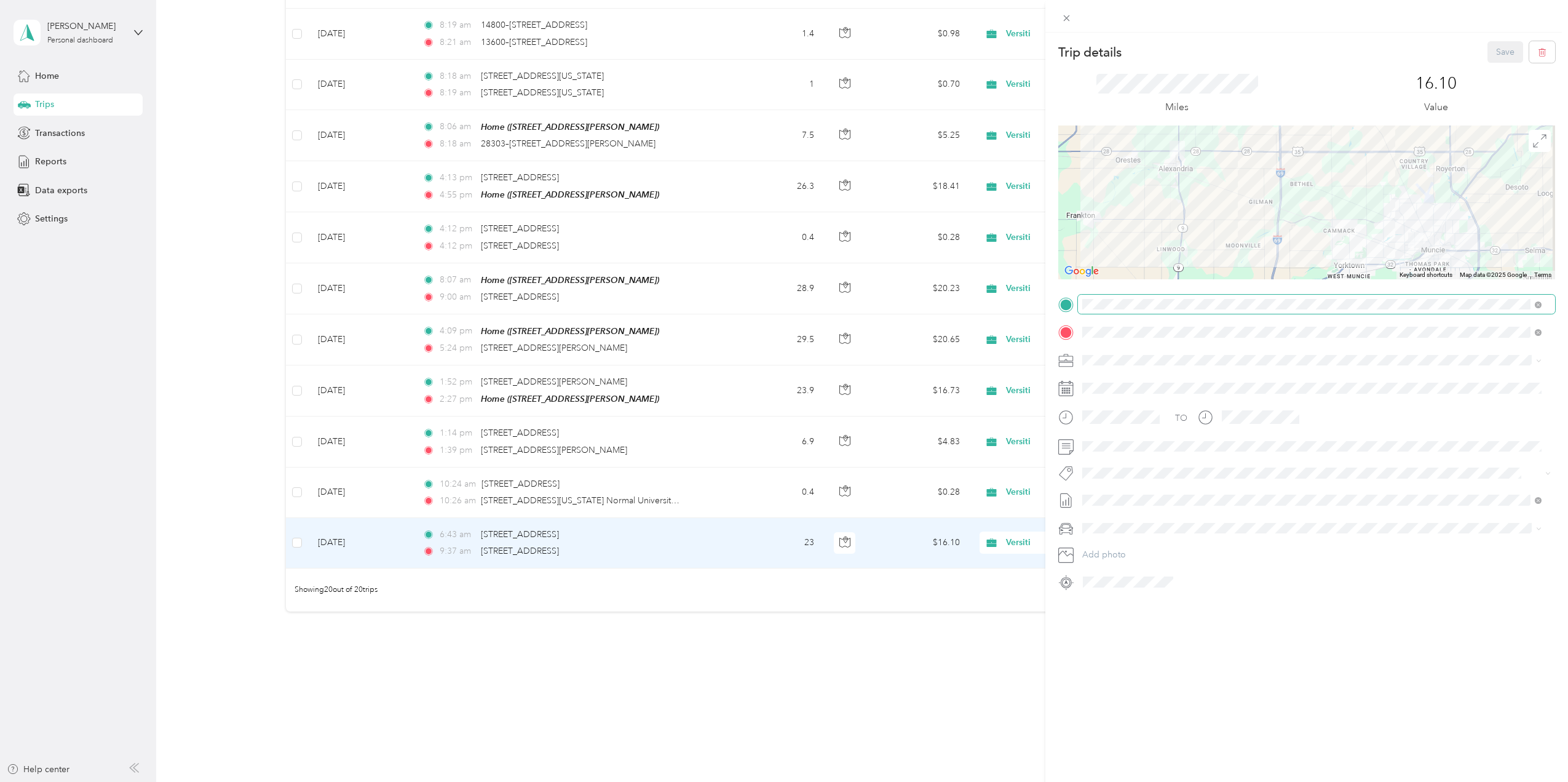
click at [1125, 312] on span at bounding box center [1317, 305] width 477 height 19
click at [1122, 355] on strong "Home" at bounding box center [1117, 352] width 24 height 11
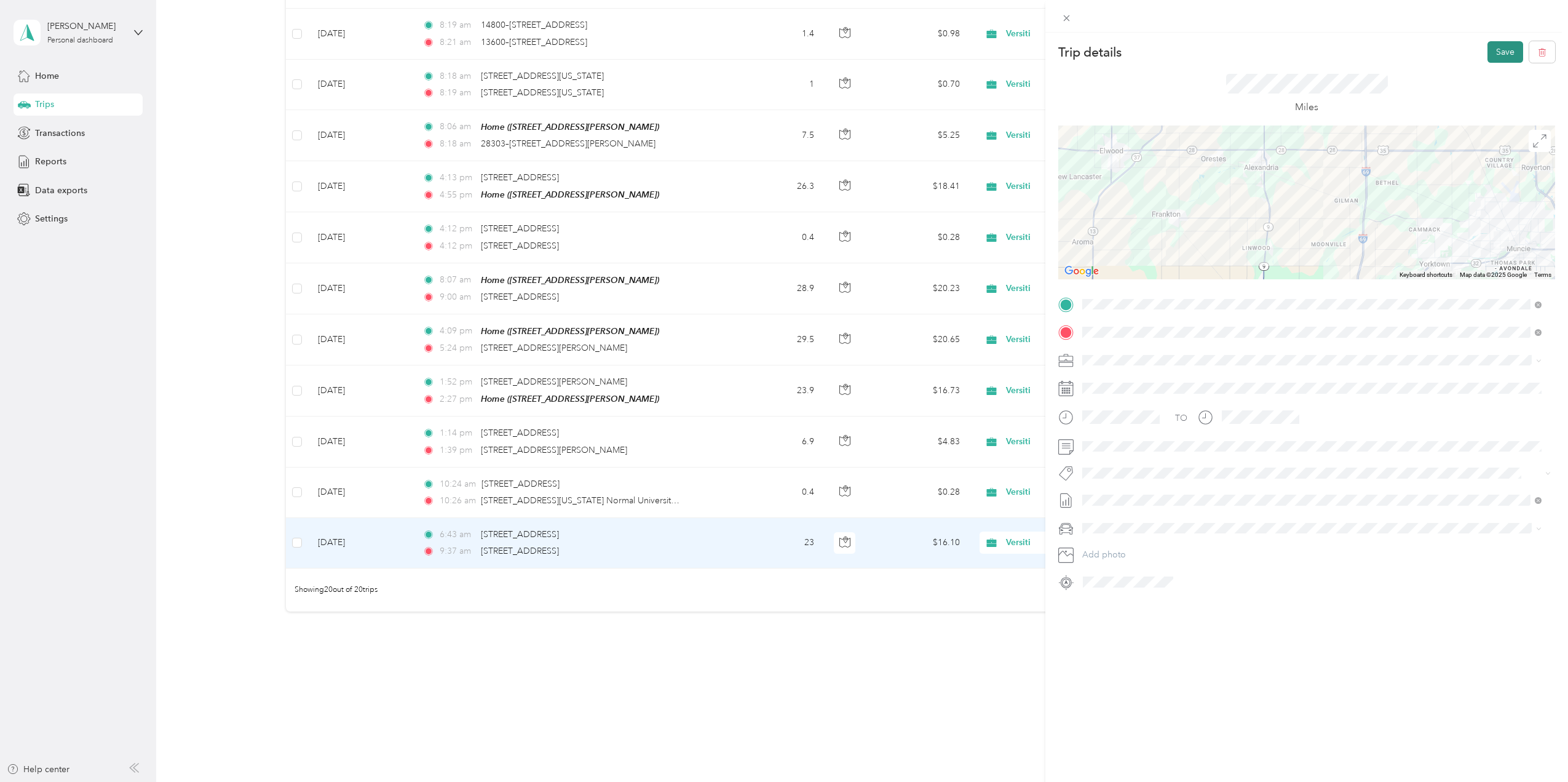
click at [1488, 56] on button "Save" at bounding box center [1505, 52] width 36 height 21
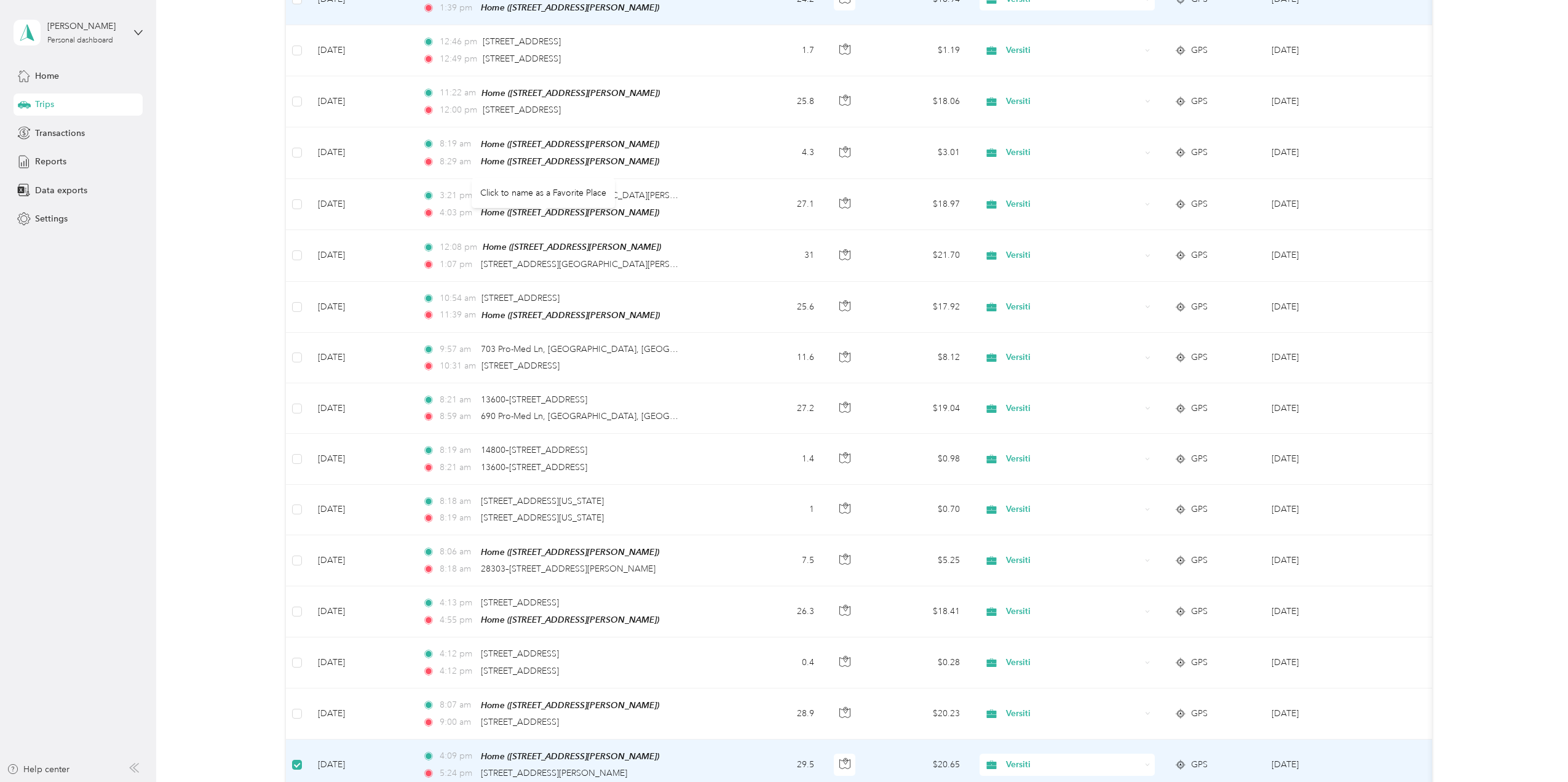
scroll to position [44, 0]
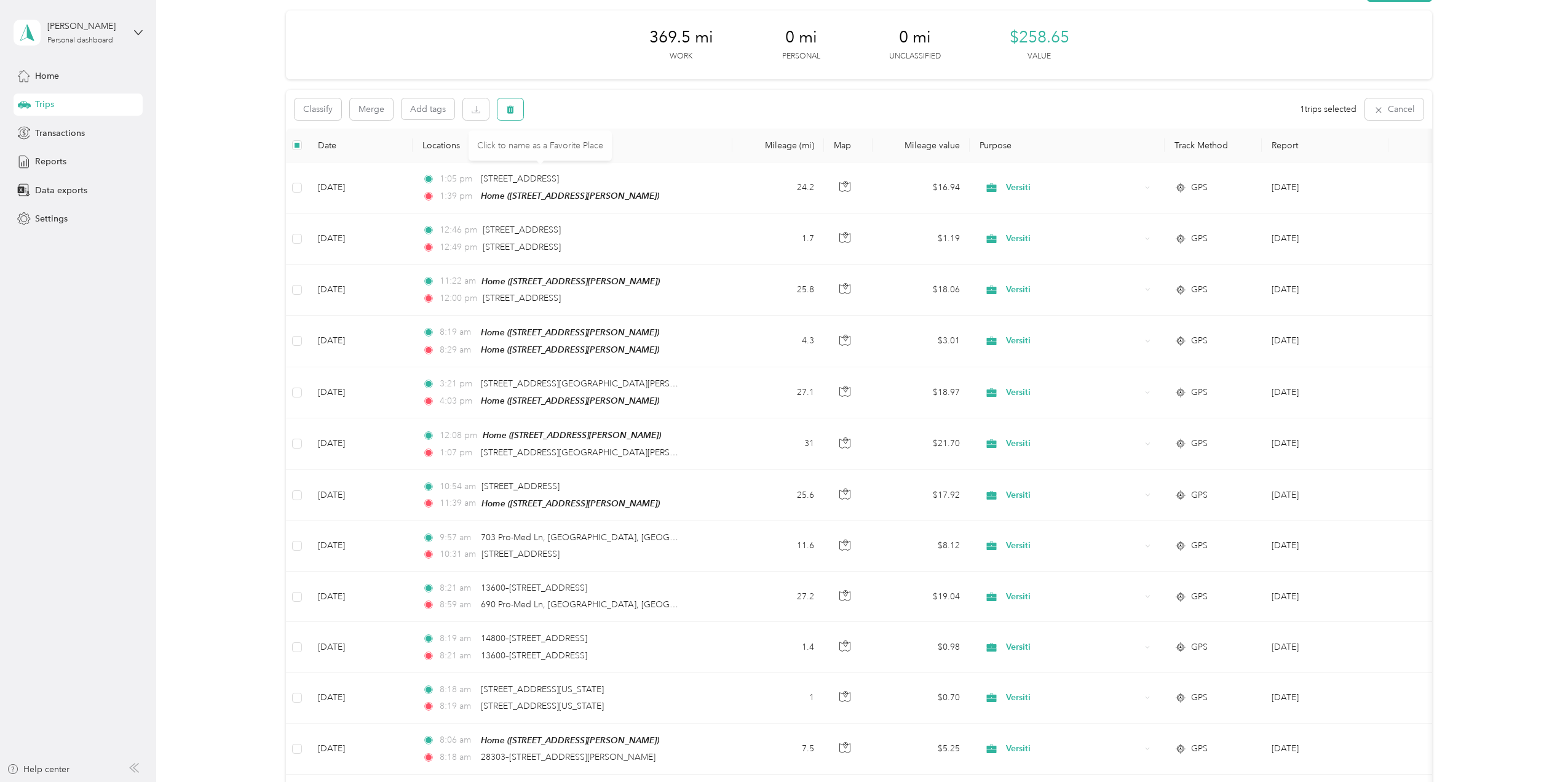
click at [517, 105] on button "button" at bounding box center [510, 109] width 26 height 21
click at [591, 156] on button "Yes" at bounding box center [602, 161] width 24 height 19
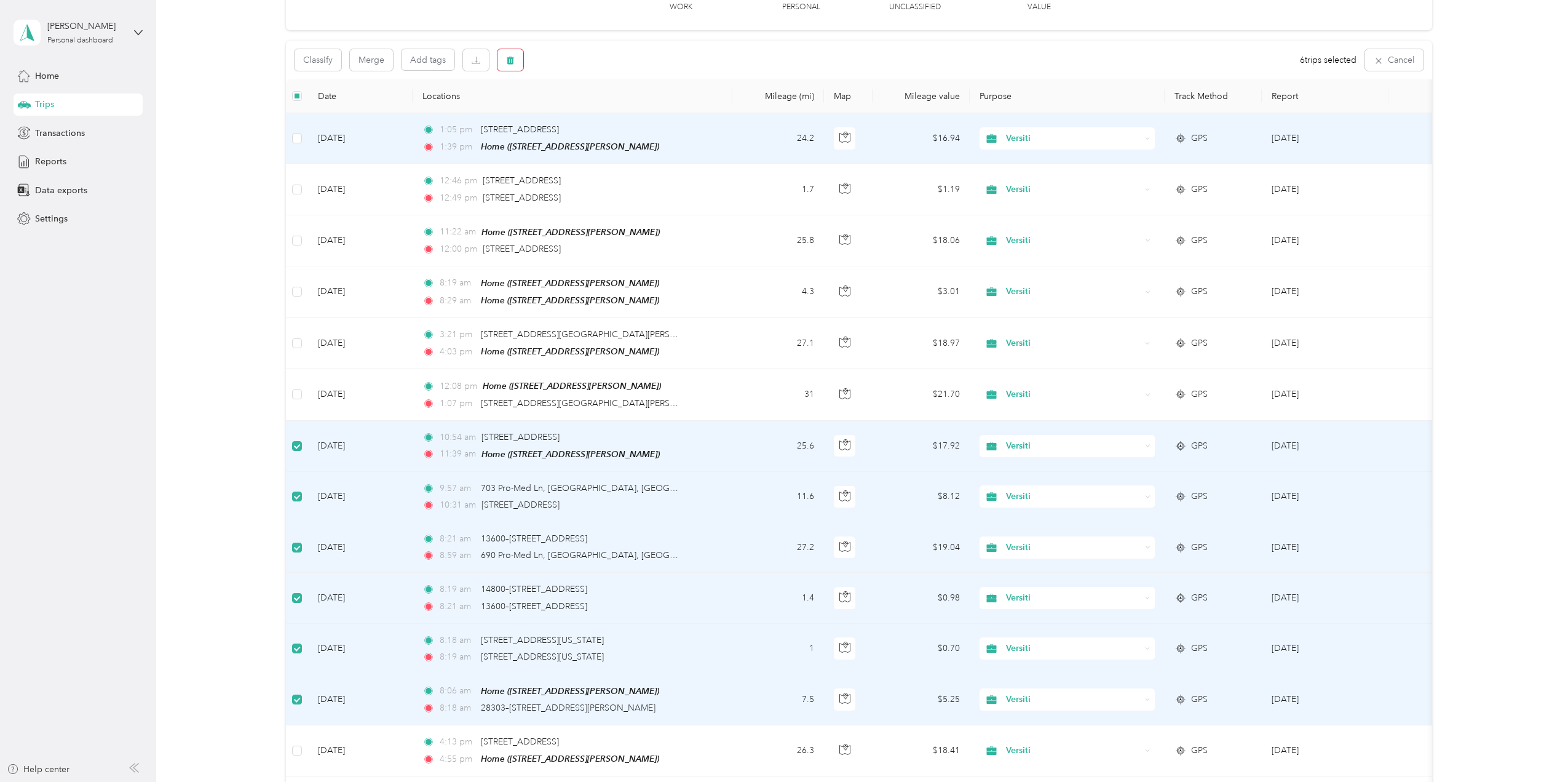
scroll to position [0, 0]
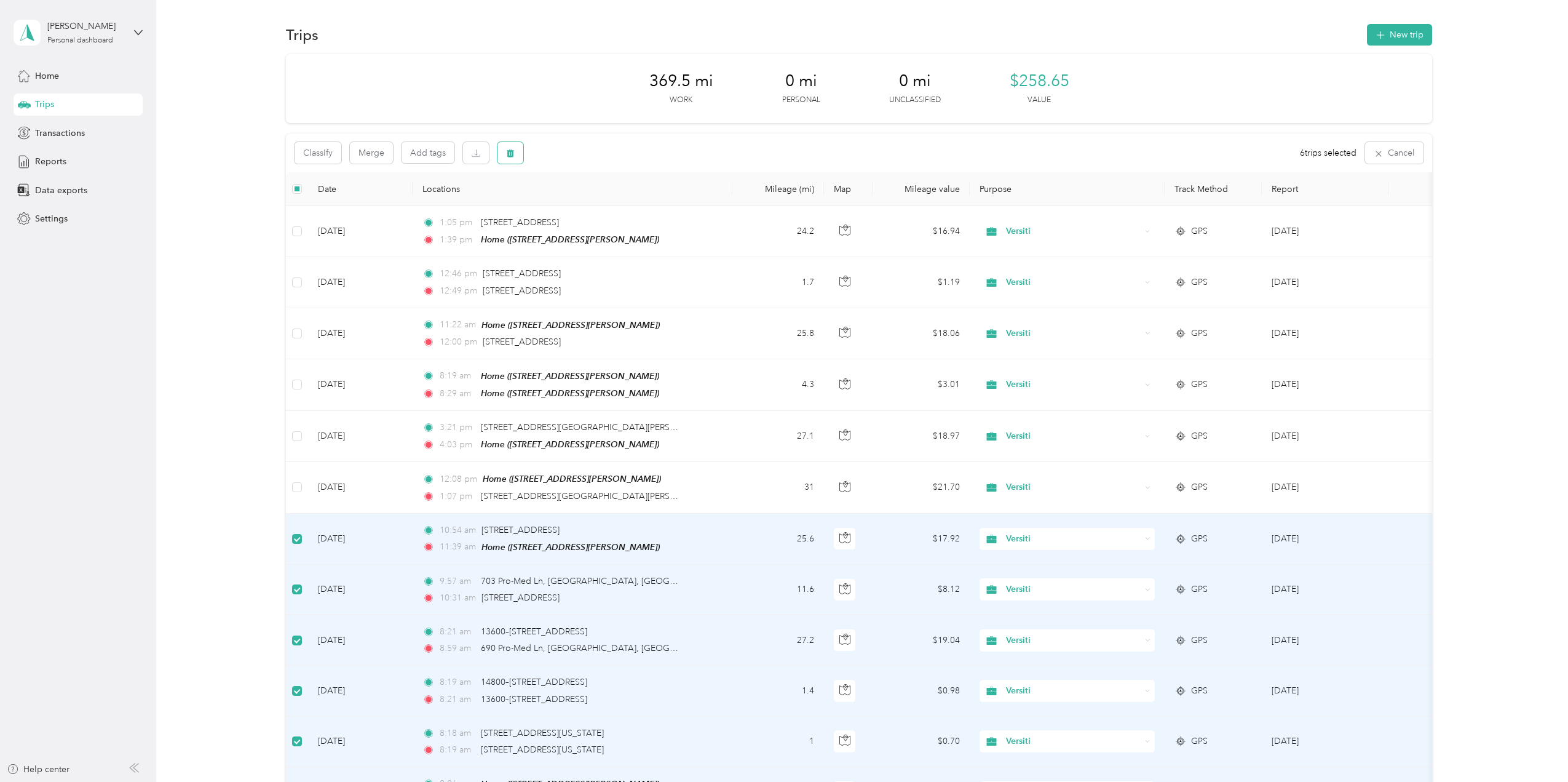
click at [509, 151] on icon "button" at bounding box center [511, 154] width 8 height 8
click at [598, 205] on button "Yes" at bounding box center [602, 204] width 24 height 19
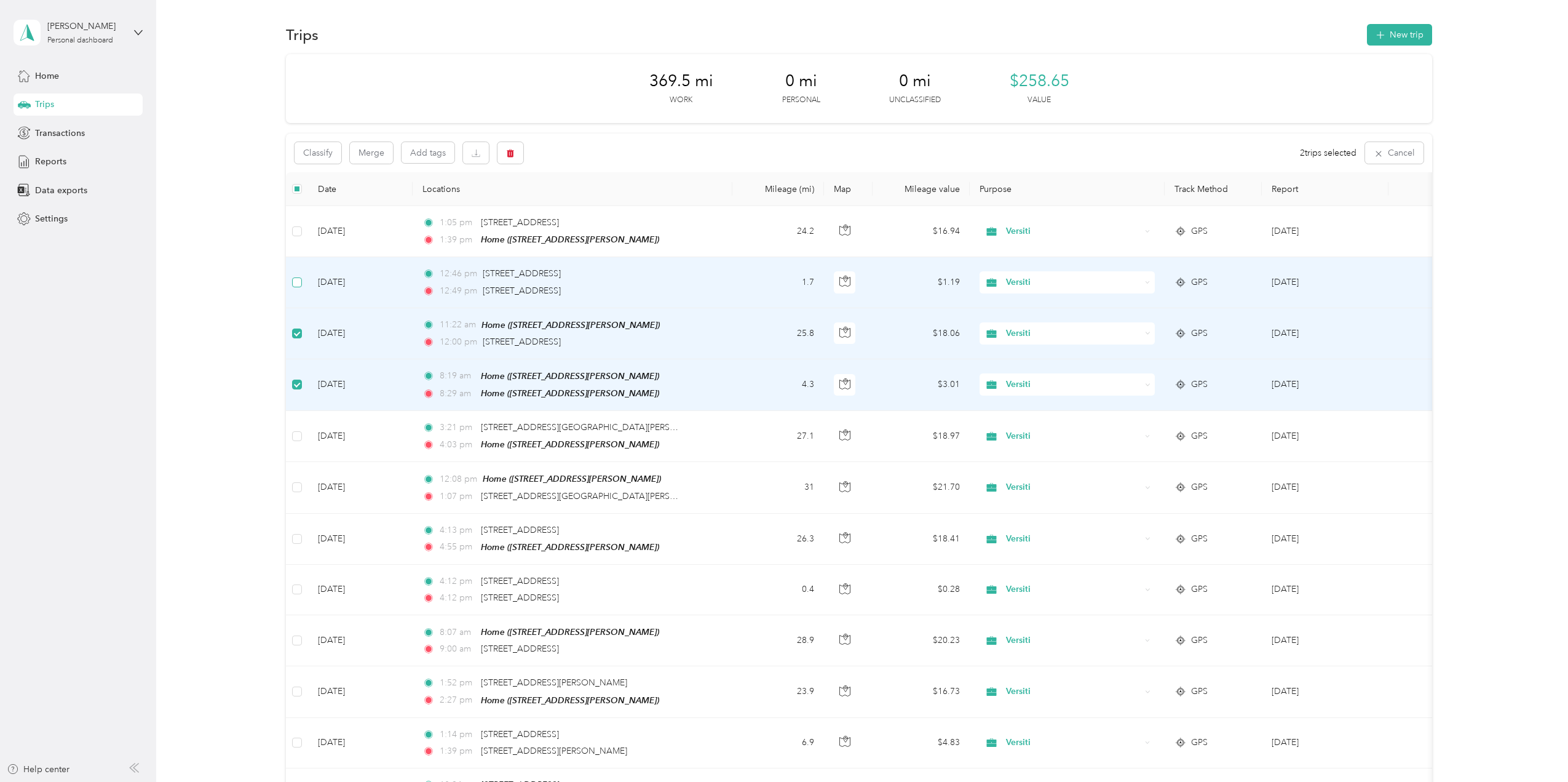
click at [302, 276] on label at bounding box center [297, 283] width 10 height 14
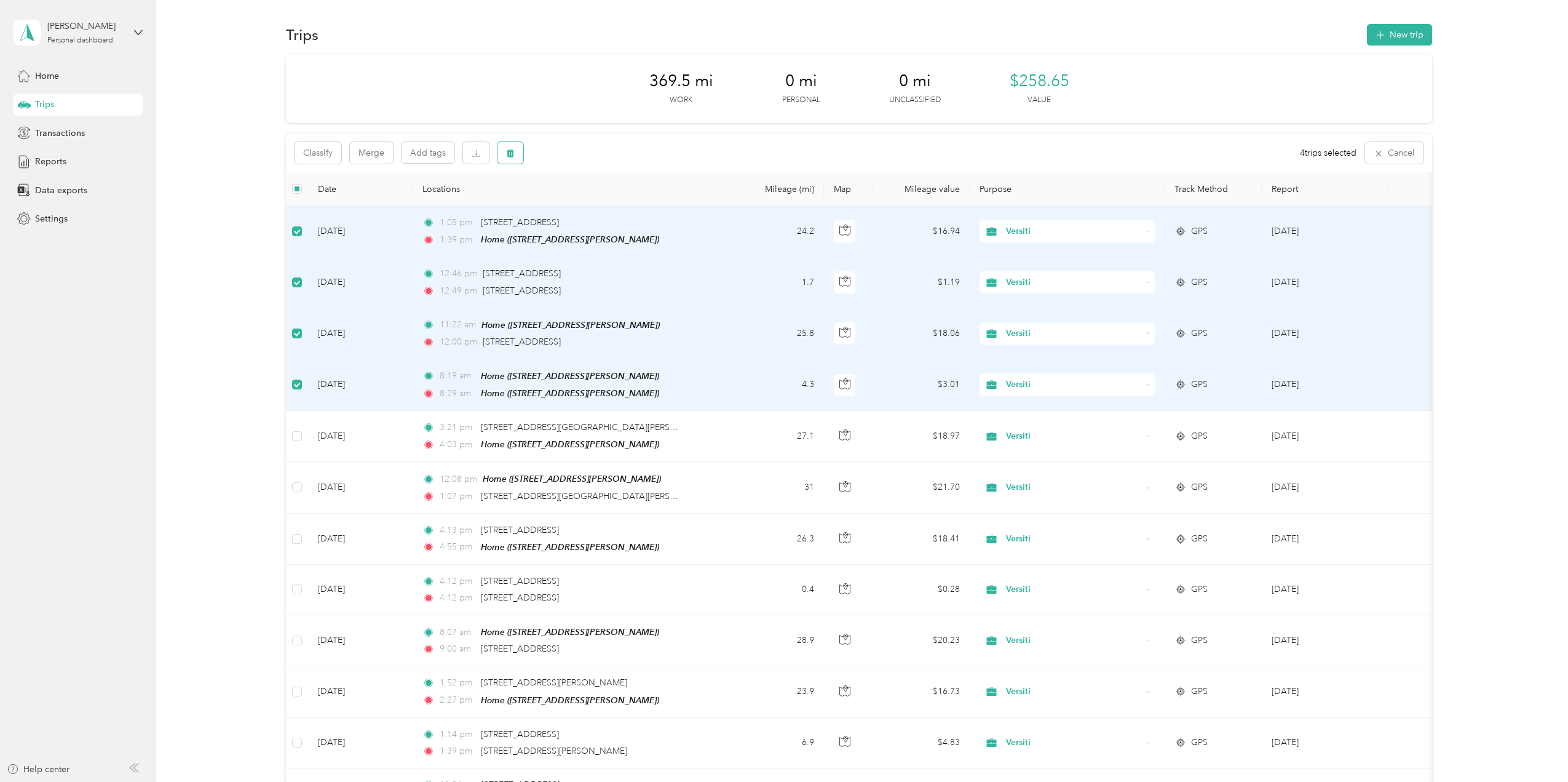
click at [508, 148] on span "button" at bounding box center [510, 153] width 9 height 11
click at [599, 204] on button "Yes" at bounding box center [602, 204] width 24 height 19
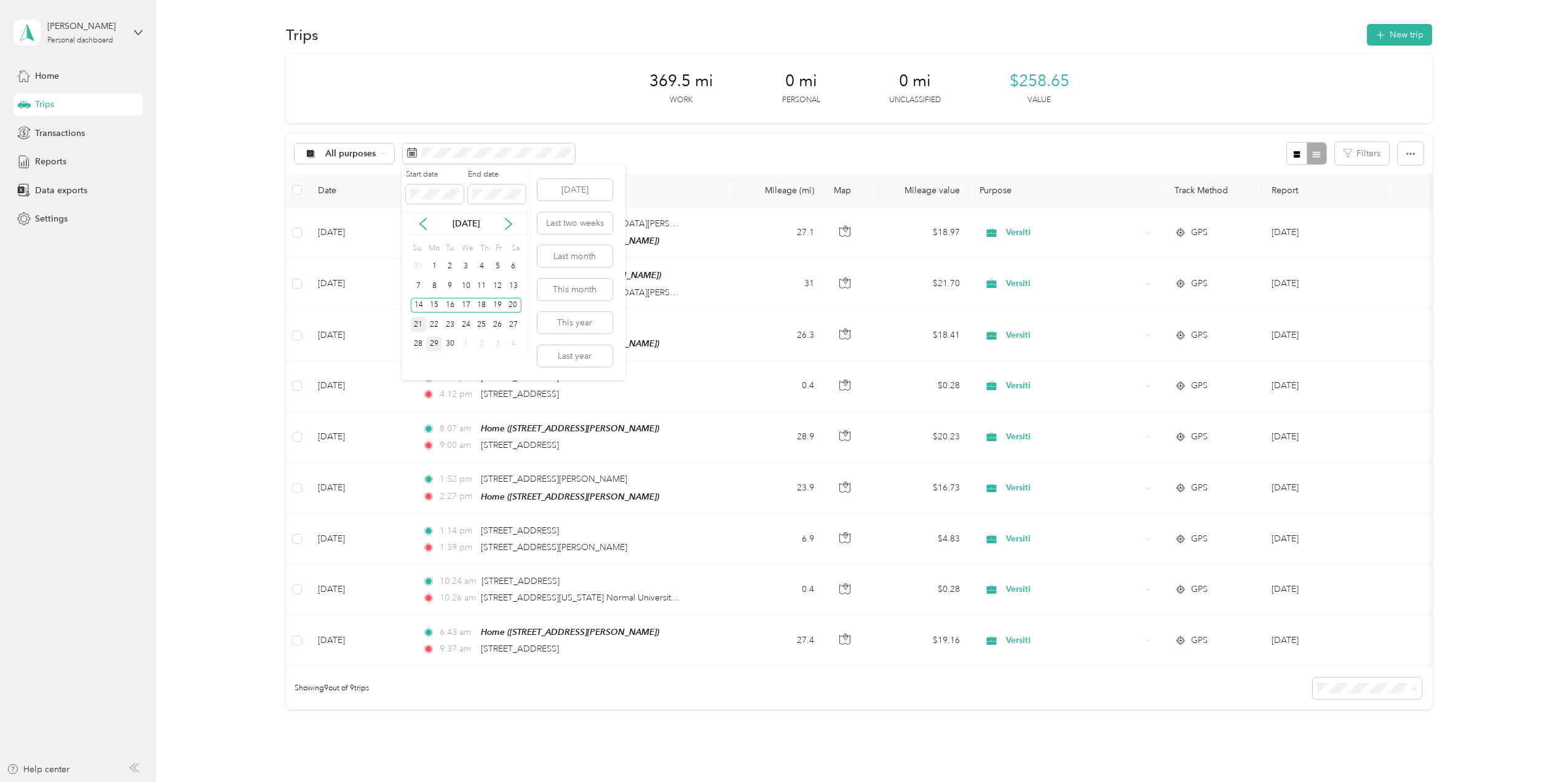
click at [416, 326] on div "21" at bounding box center [419, 324] width 16 height 15
click at [507, 327] on div "27" at bounding box center [514, 324] width 16 height 15
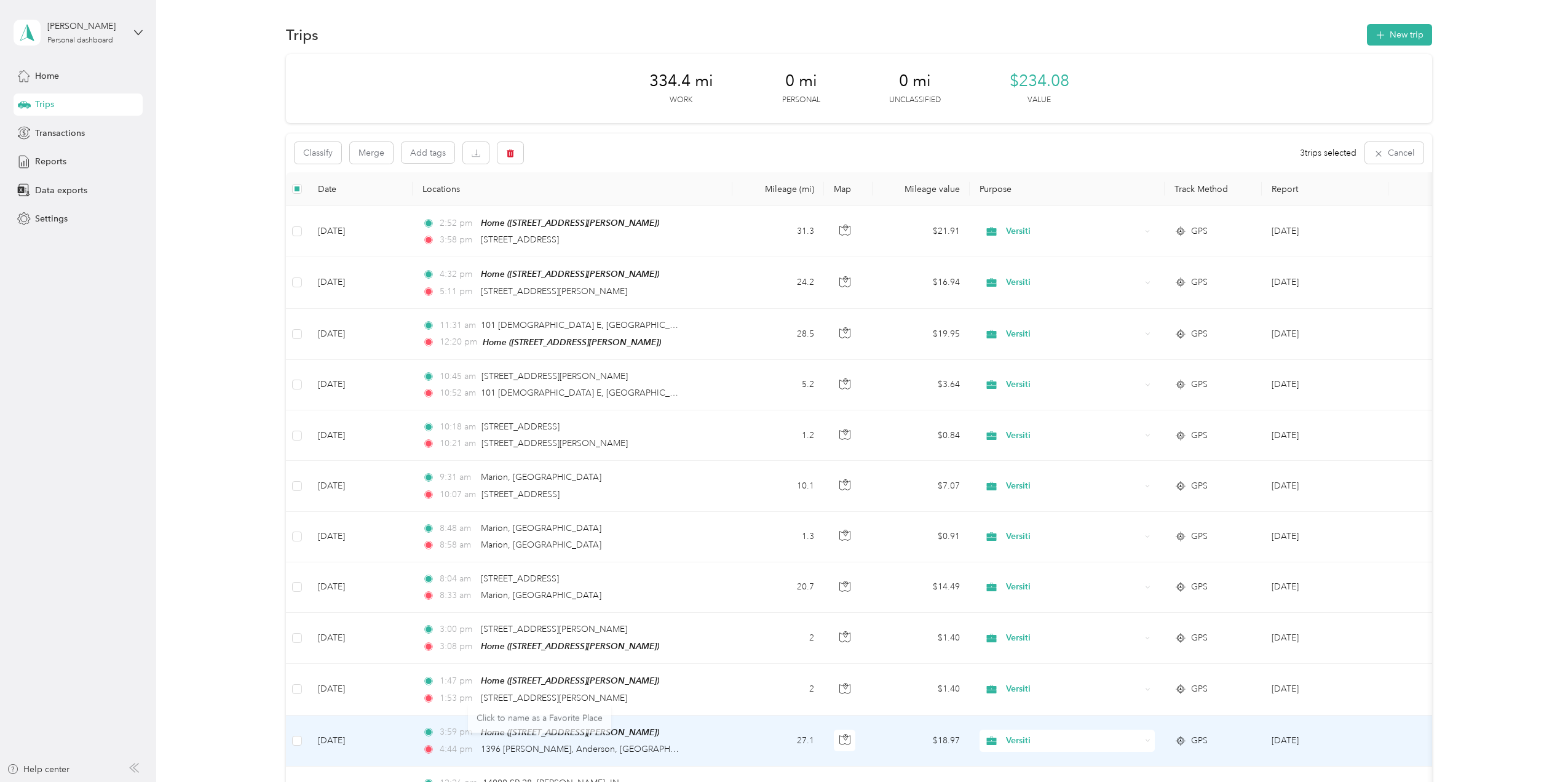
click at [515, 150] on body "[PERSON_NAME] Personal dashboard Home Trips Transactions Reports Data exports S…" at bounding box center [781, 391] width 1562 height 782
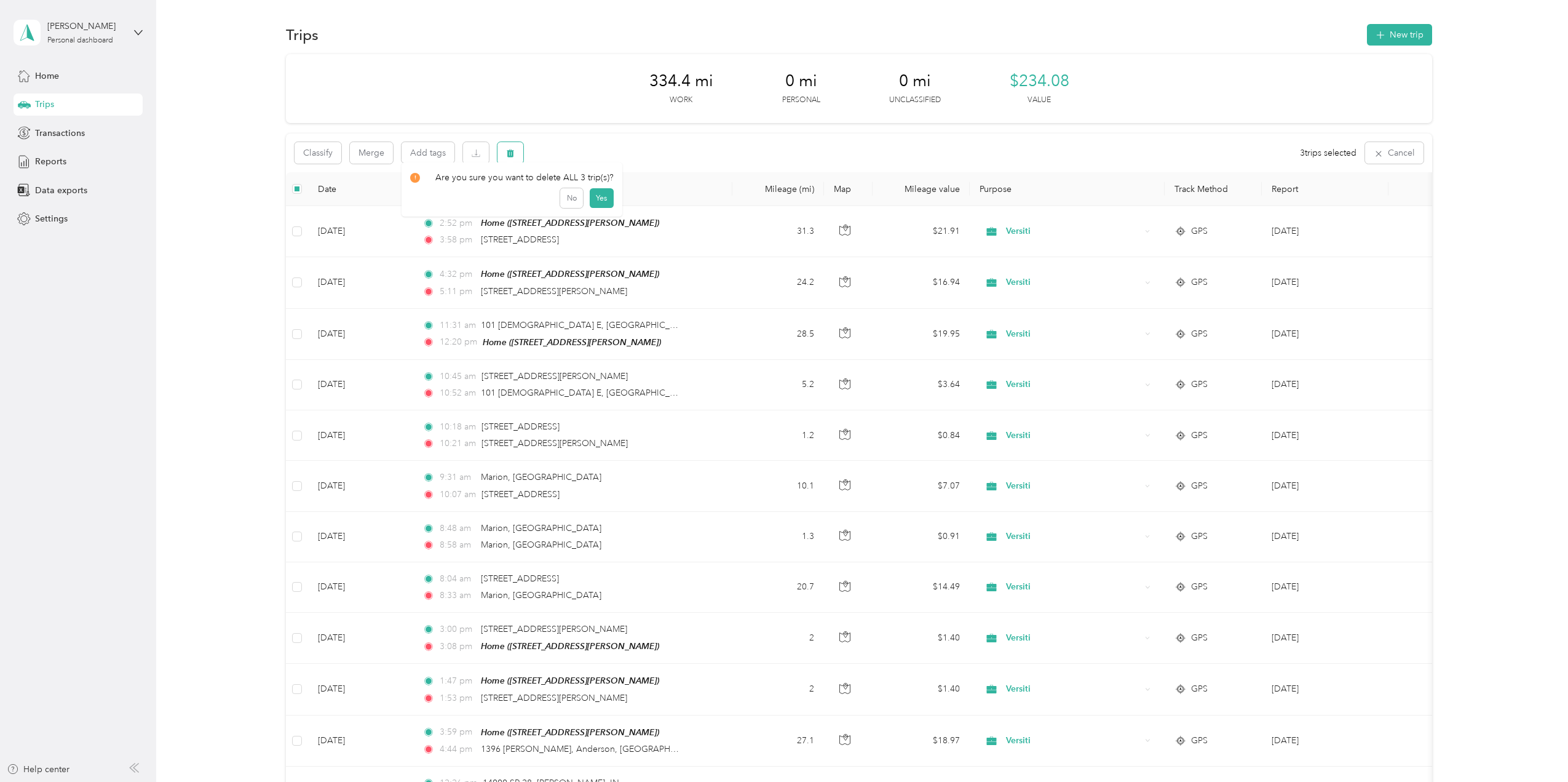
click at [508, 153] on icon "button" at bounding box center [511, 154] width 8 height 8
click at [594, 202] on button "Yes" at bounding box center [602, 204] width 24 height 19
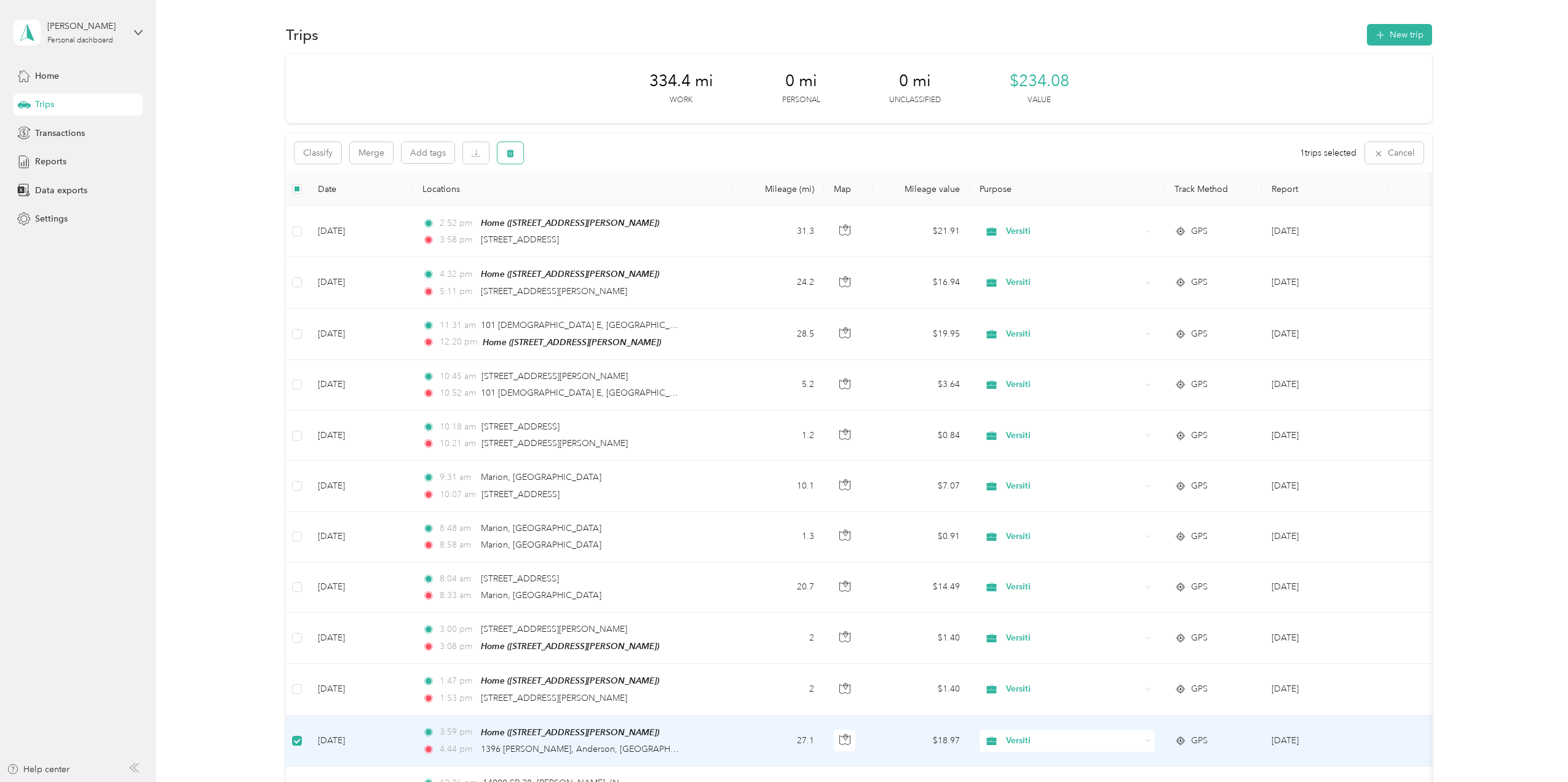
click at [515, 154] on icon "button" at bounding box center [510, 153] width 9 height 9
click at [605, 204] on button "Yes" at bounding box center [602, 204] width 24 height 19
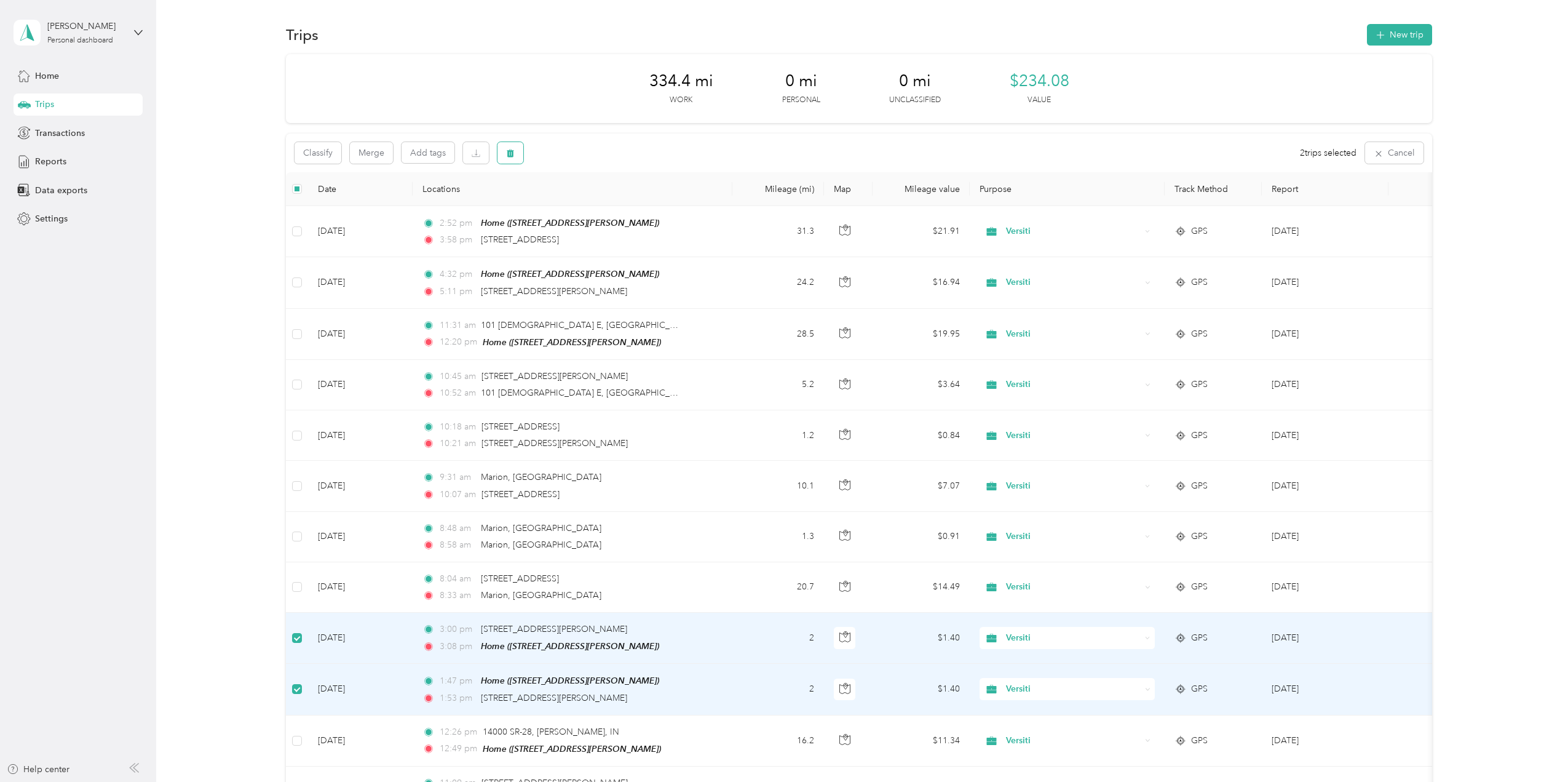
click at [512, 152] on icon "button" at bounding box center [511, 154] width 8 height 8
click at [593, 200] on button "Yes" at bounding box center [602, 204] width 24 height 19
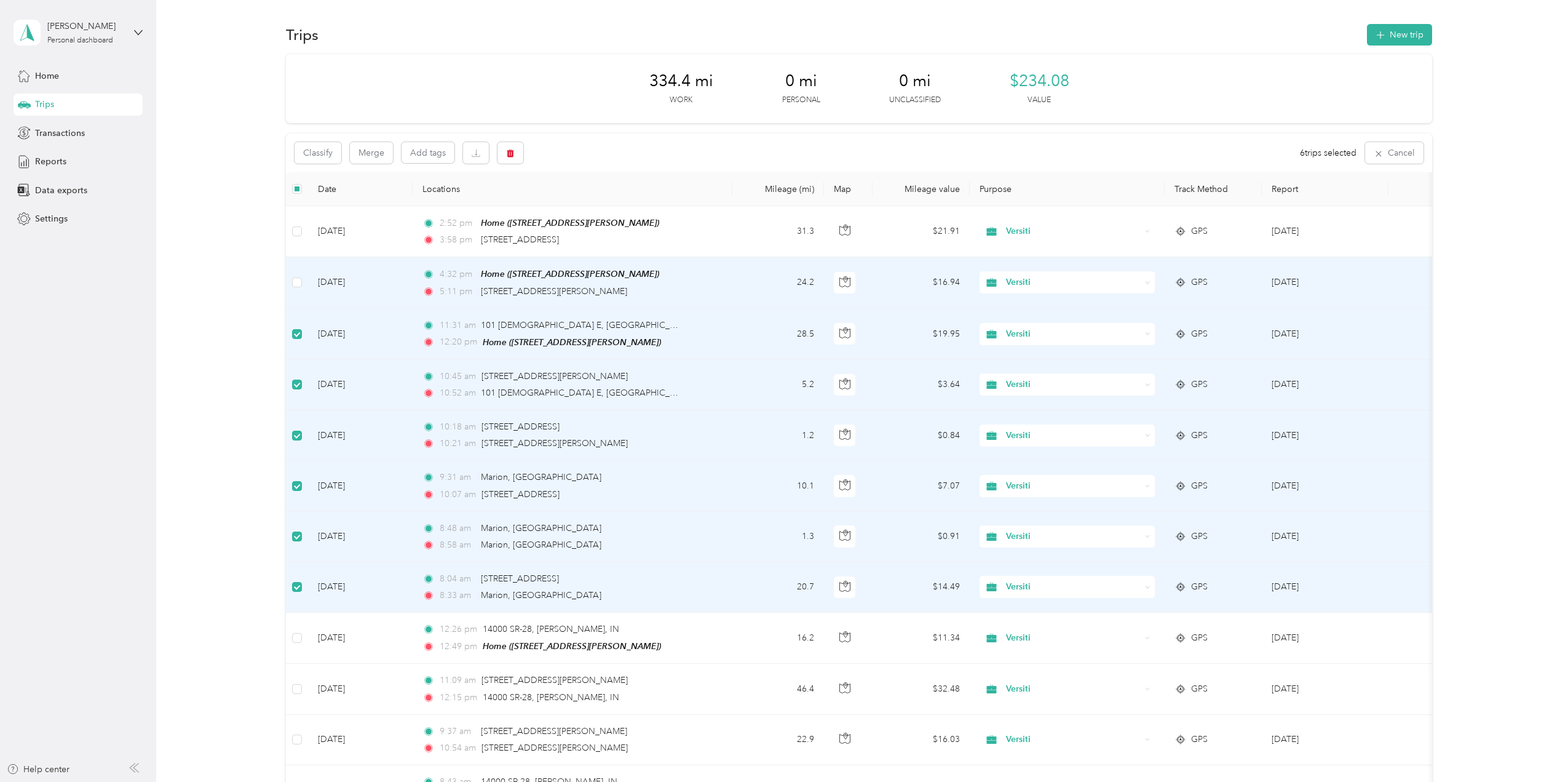
click at [306, 283] on td at bounding box center [297, 283] width 22 height 51
click at [512, 152] on icon "button" at bounding box center [511, 154] width 8 height 8
click at [592, 202] on button "Yes" at bounding box center [602, 204] width 24 height 19
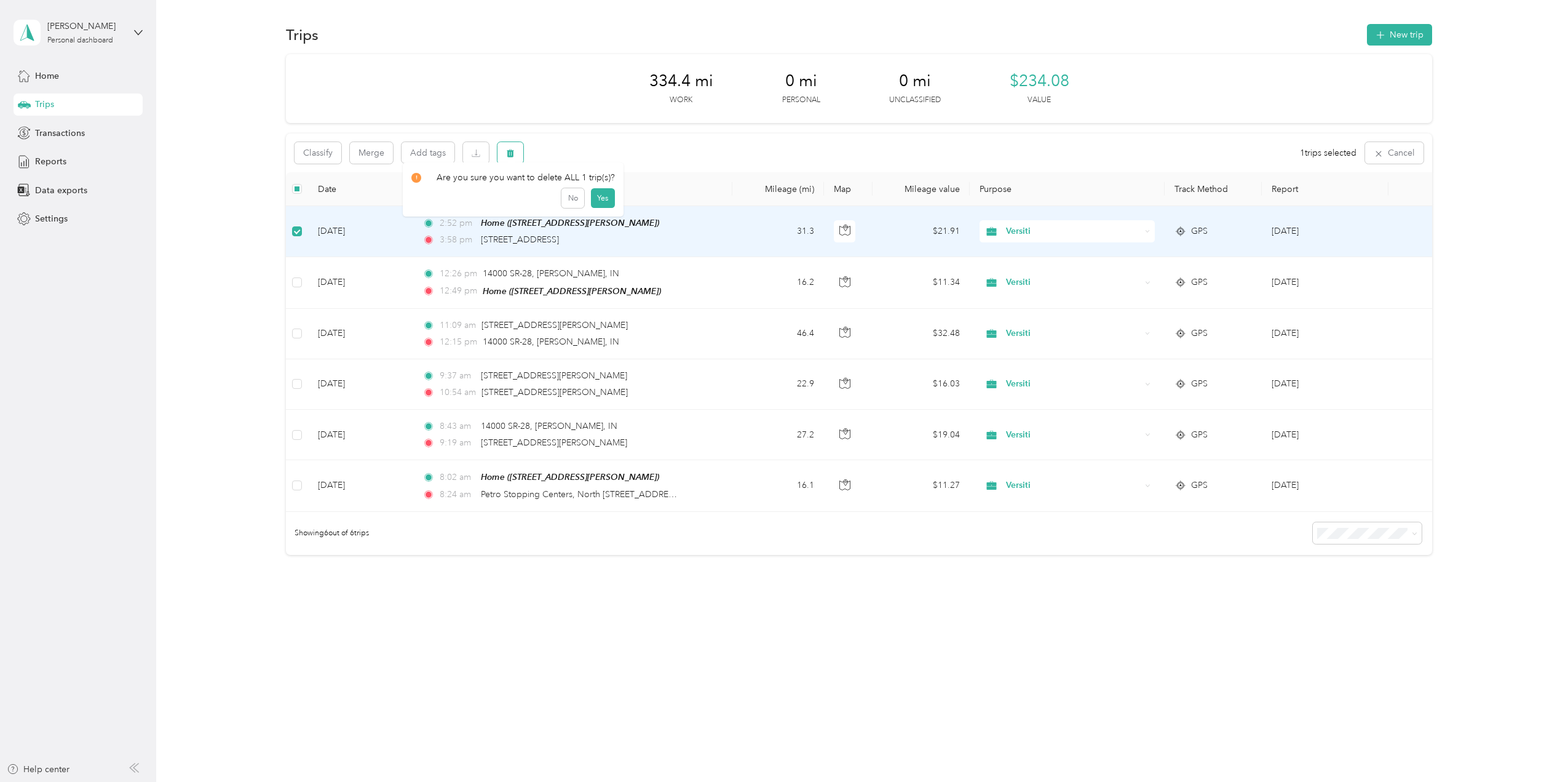
click at [513, 155] on icon "button" at bounding box center [510, 153] width 9 height 9
click at [601, 204] on button "Yes" at bounding box center [602, 204] width 24 height 19
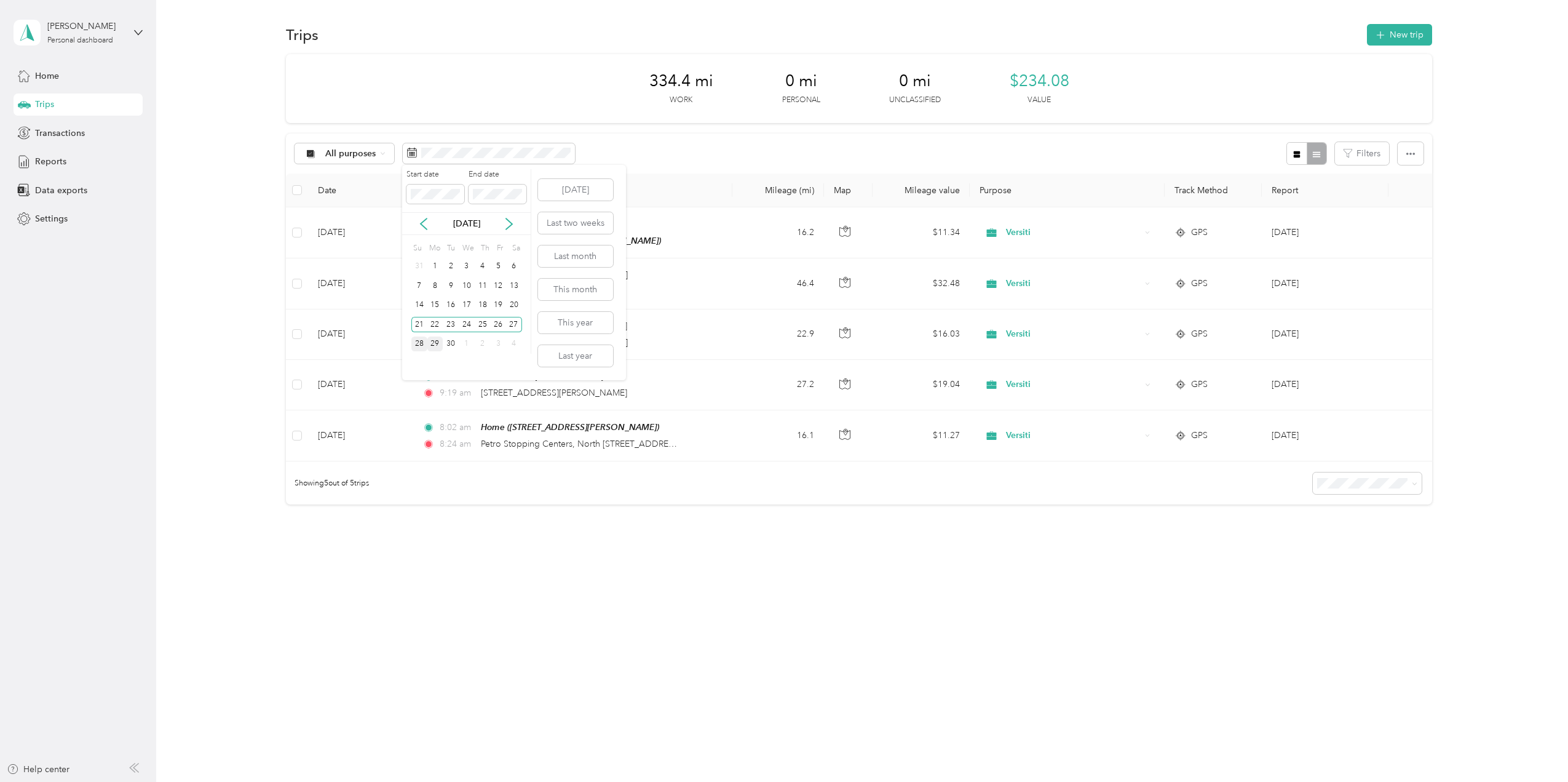
click at [417, 344] on div "28" at bounding box center [419, 345] width 16 height 15
click at [450, 346] on div "30" at bounding box center [451, 345] width 16 height 15
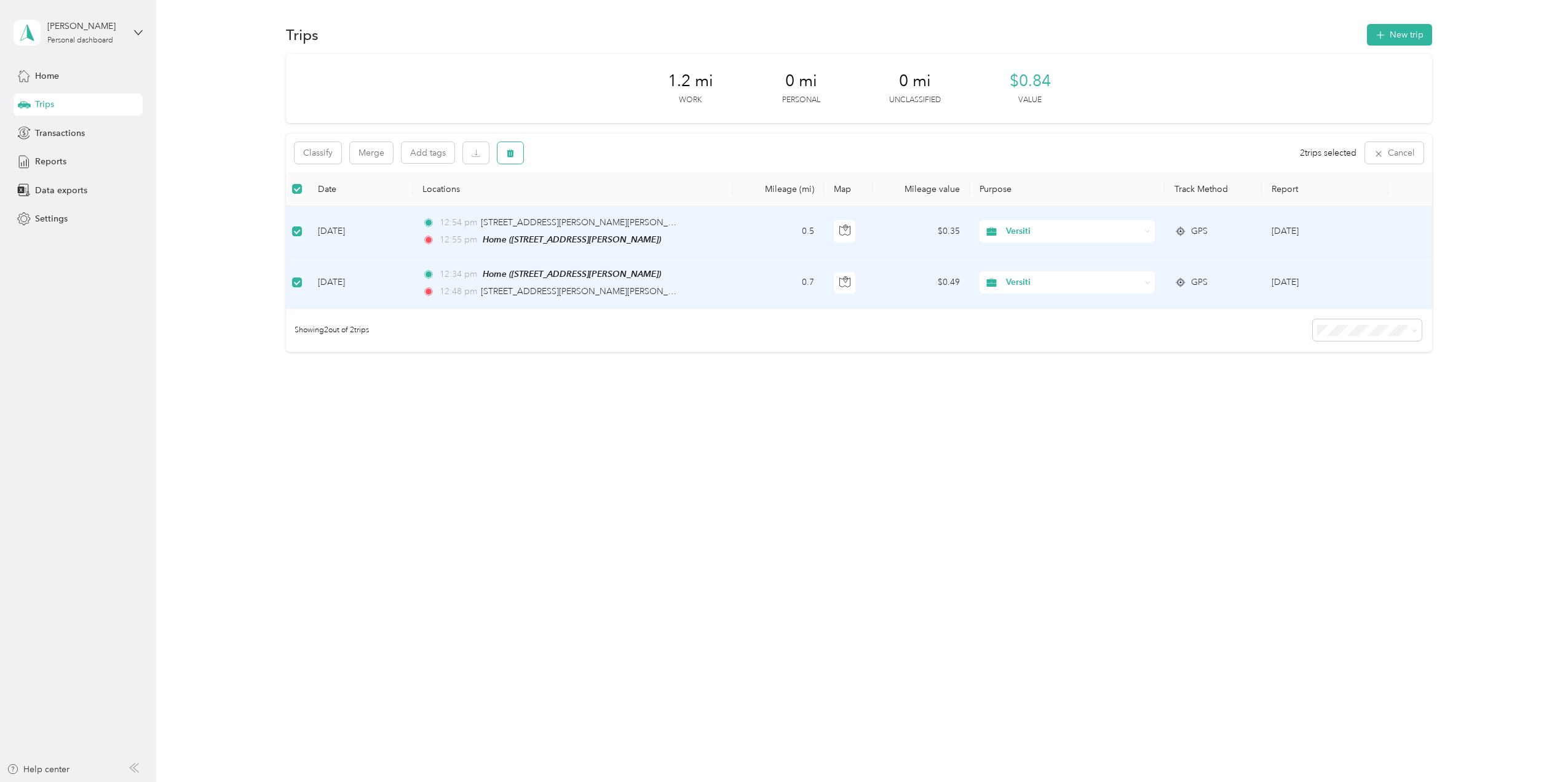
click at [509, 150] on icon "button" at bounding box center [510, 153] width 9 height 9
click at [599, 201] on button "Yes" at bounding box center [602, 204] width 24 height 19
